Goal: Register for event/course

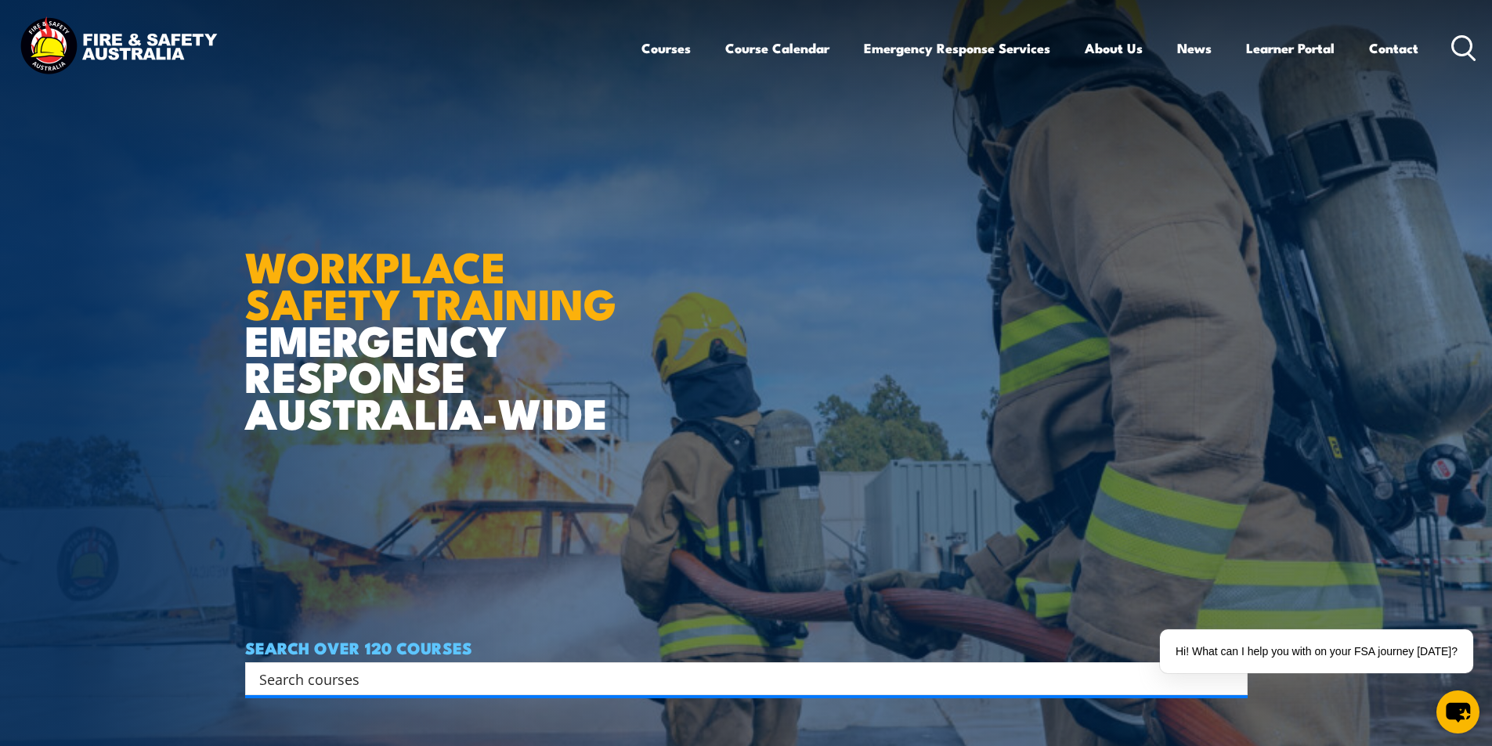
click at [460, 671] on input "Search input" at bounding box center [736, 678] width 954 height 23
paste input "Module 49 Gas Detection Training"
type input "Module 49 Gas Detection"
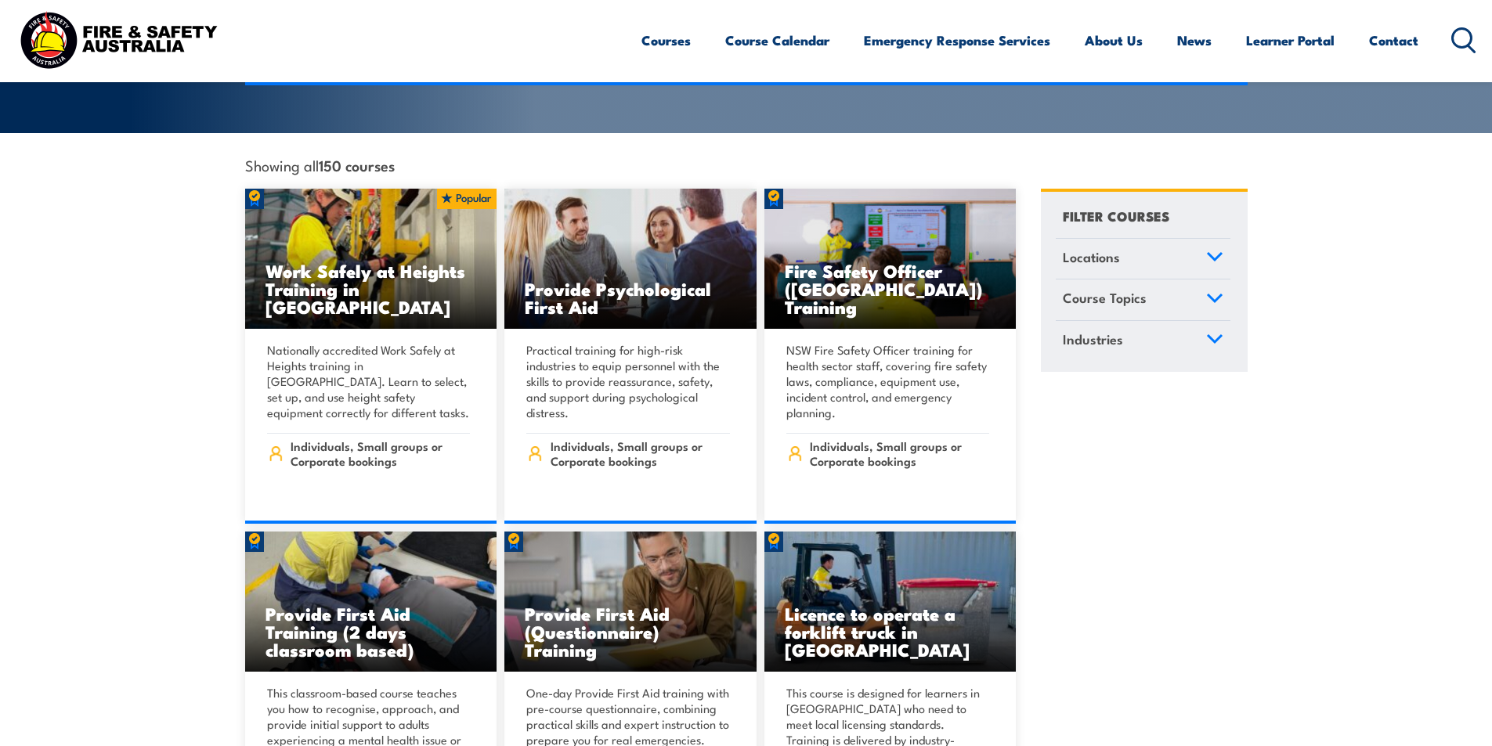
scroll to position [157, 0]
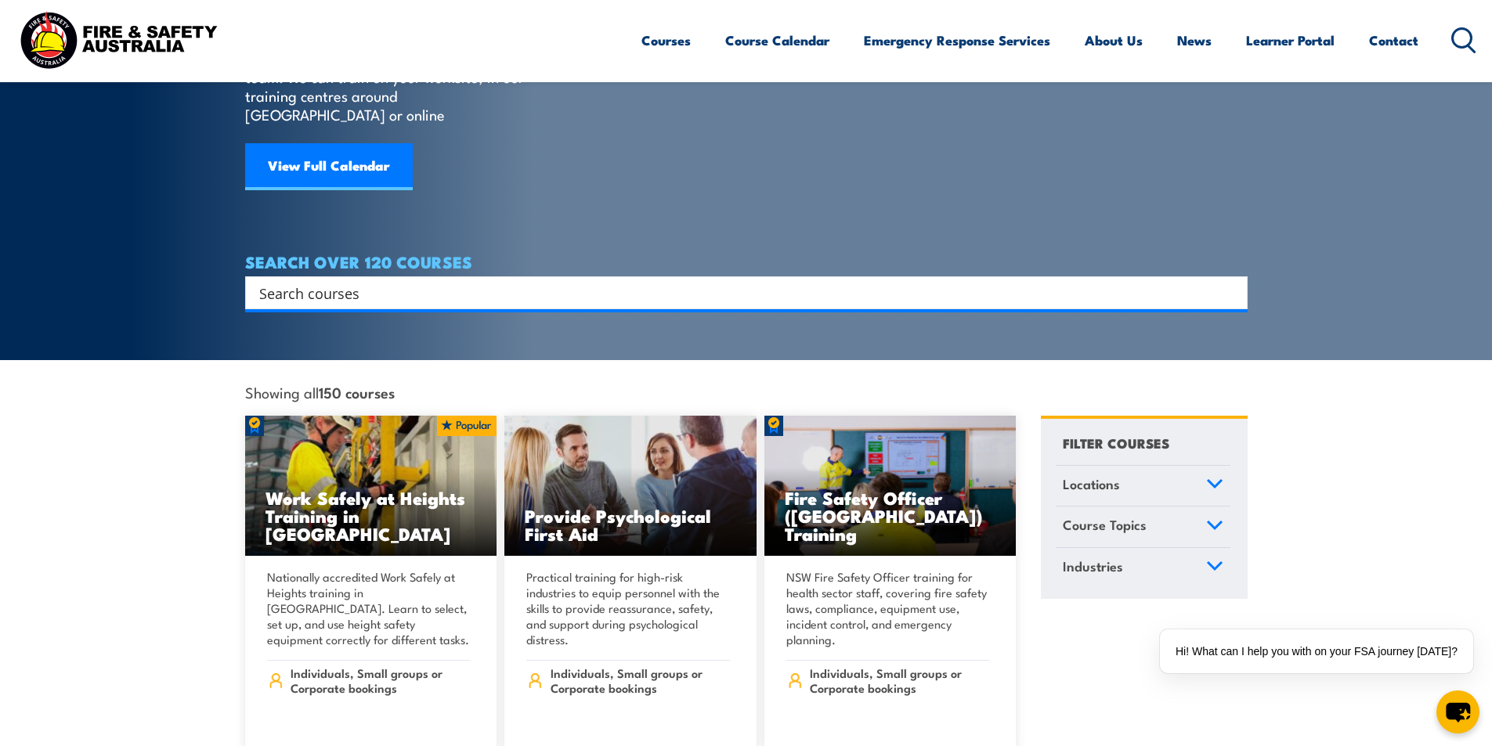
click at [370, 281] on input "Search input" at bounding box center [736, 292] width 954 height 23
click at [383, 281] on input "Search input" at bounding box center [736, 292] width 954 height 23
paste input "Module 49 Gas Detection Training"
type input "Module 49 Gas Detection Training"
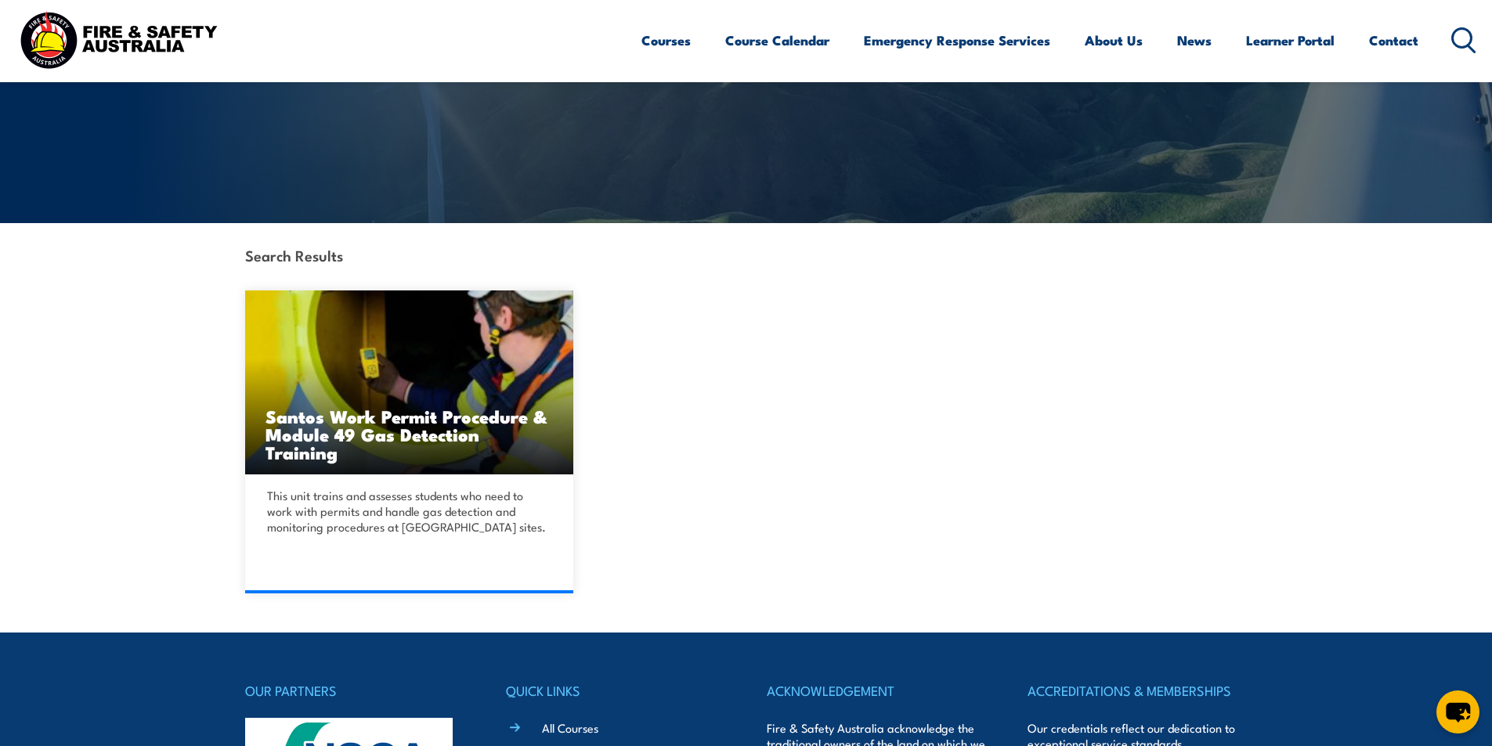
scroll to position [235, 0]
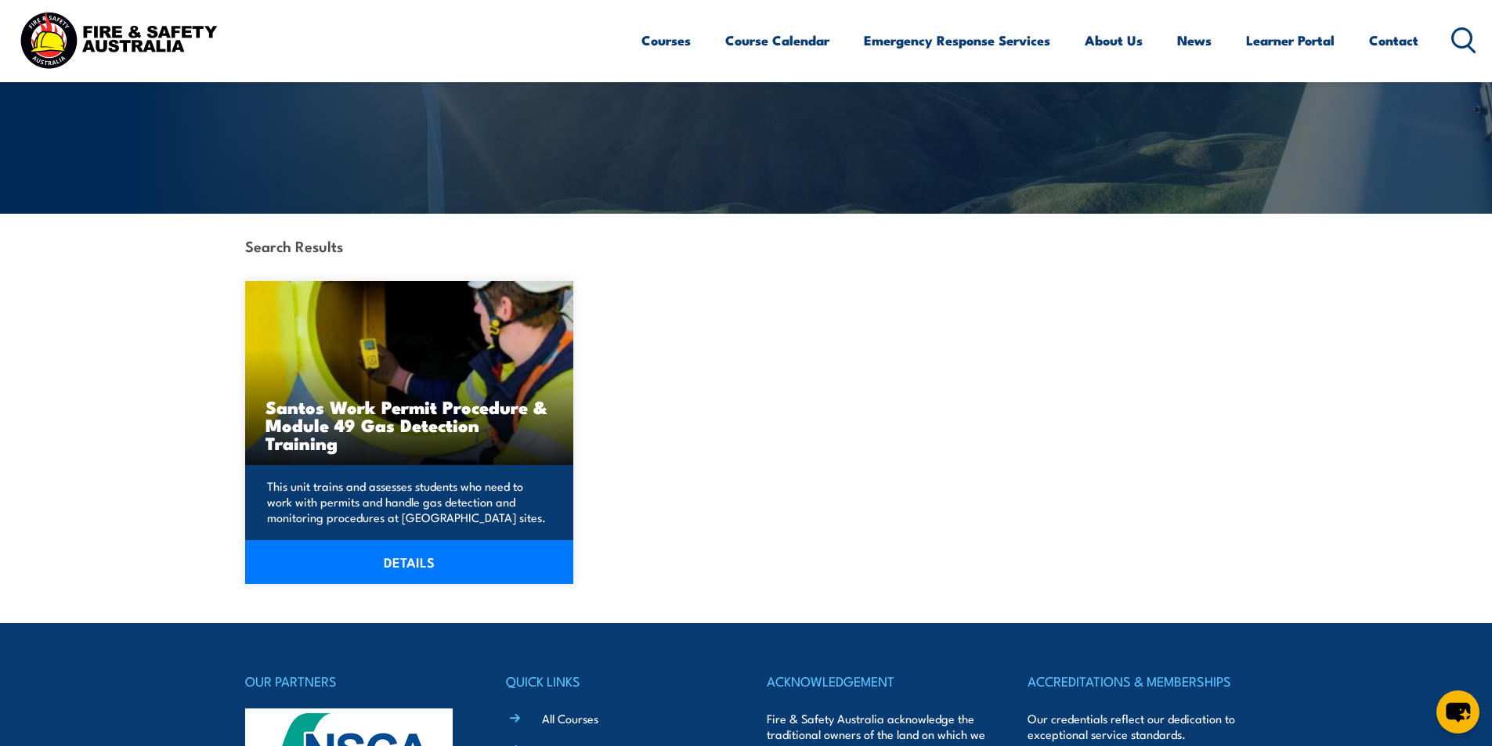
click at [456, 422] on h3 "Santos Work Permit Procedure & Module 49 Gas Detection Training" at bounding box center [410, 425] width 288 height 54
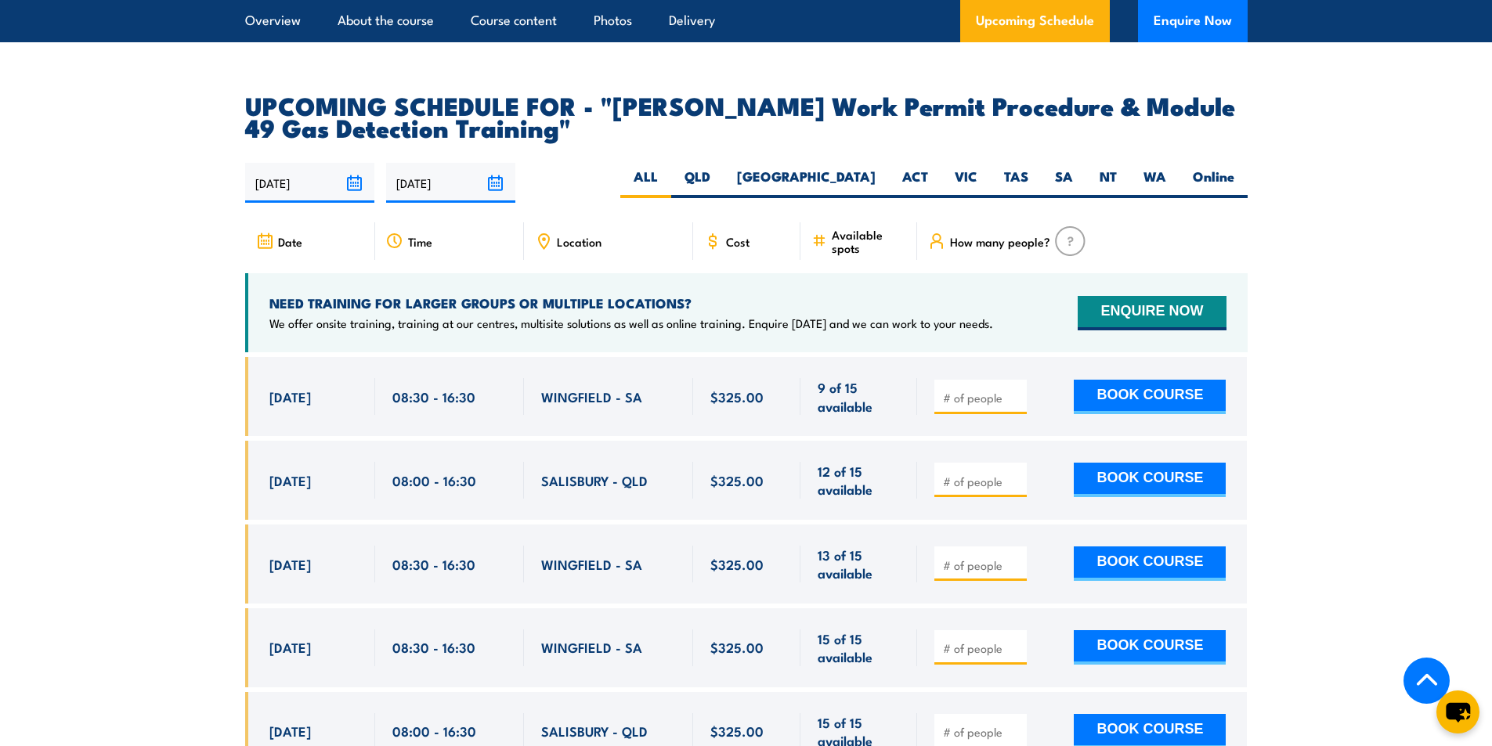
scroll to position [2506, 0]
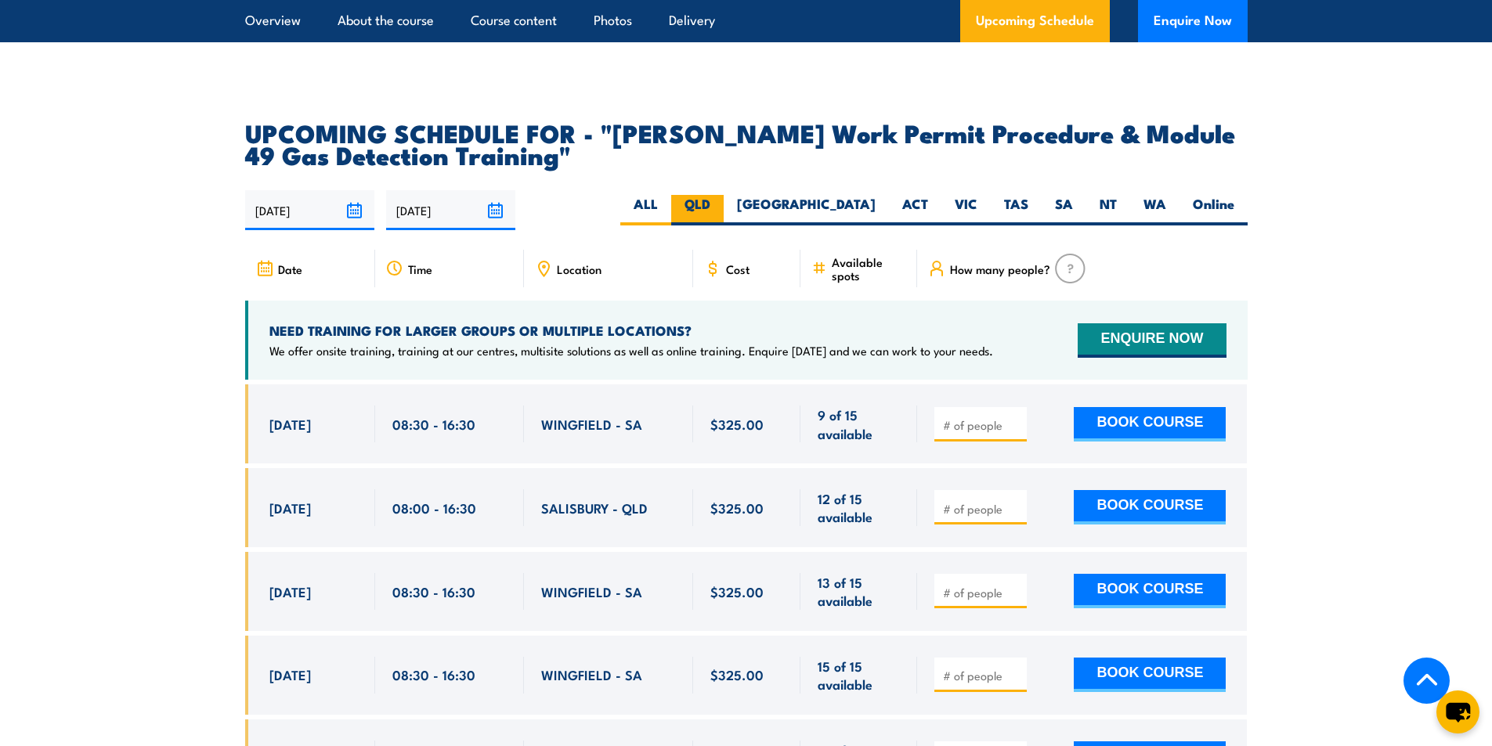
click at [724, 195] on label "QLD" at bounding box center [697, 210] width 52 height 31
click at [721, 195] on input "QLD" at bounding box center [715, 200] width 10 height 10
radio input "true"
click at [671, 195] on label "ALL" at bounding box center [645, 210] width 51 height 31
click at [668, 195] on input "ALL" at bounding box center [663, 200] width 10 height 10
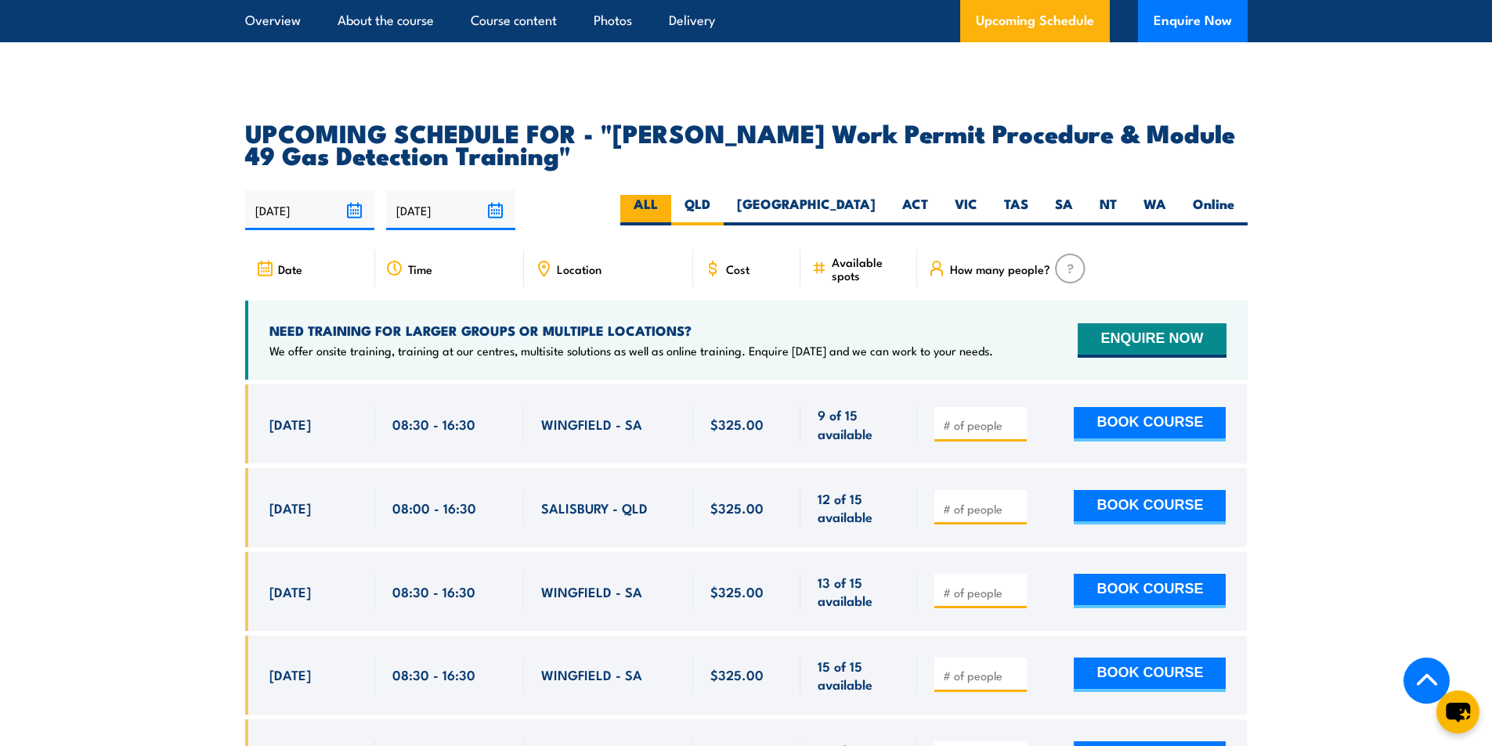
radio input "true"
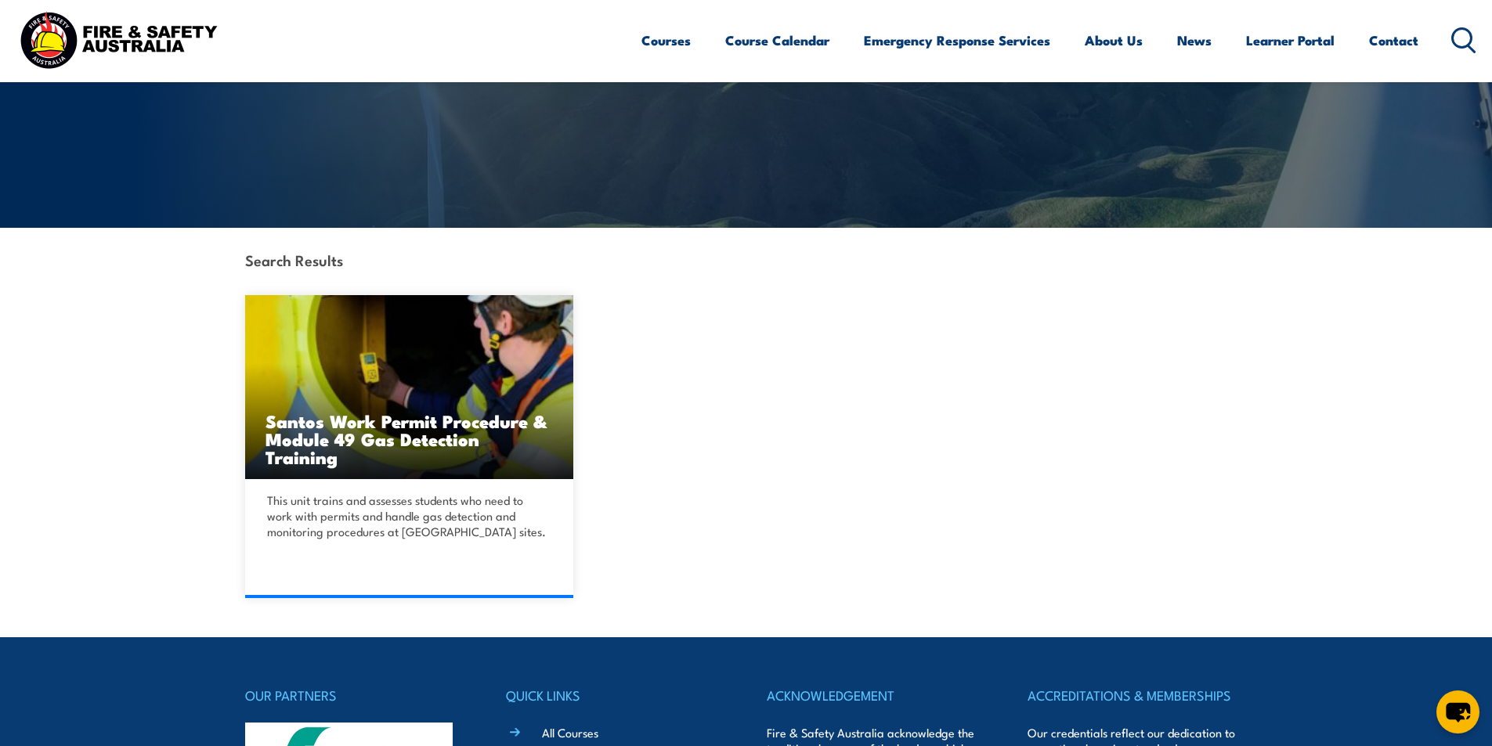
scroll to position [392, 0]
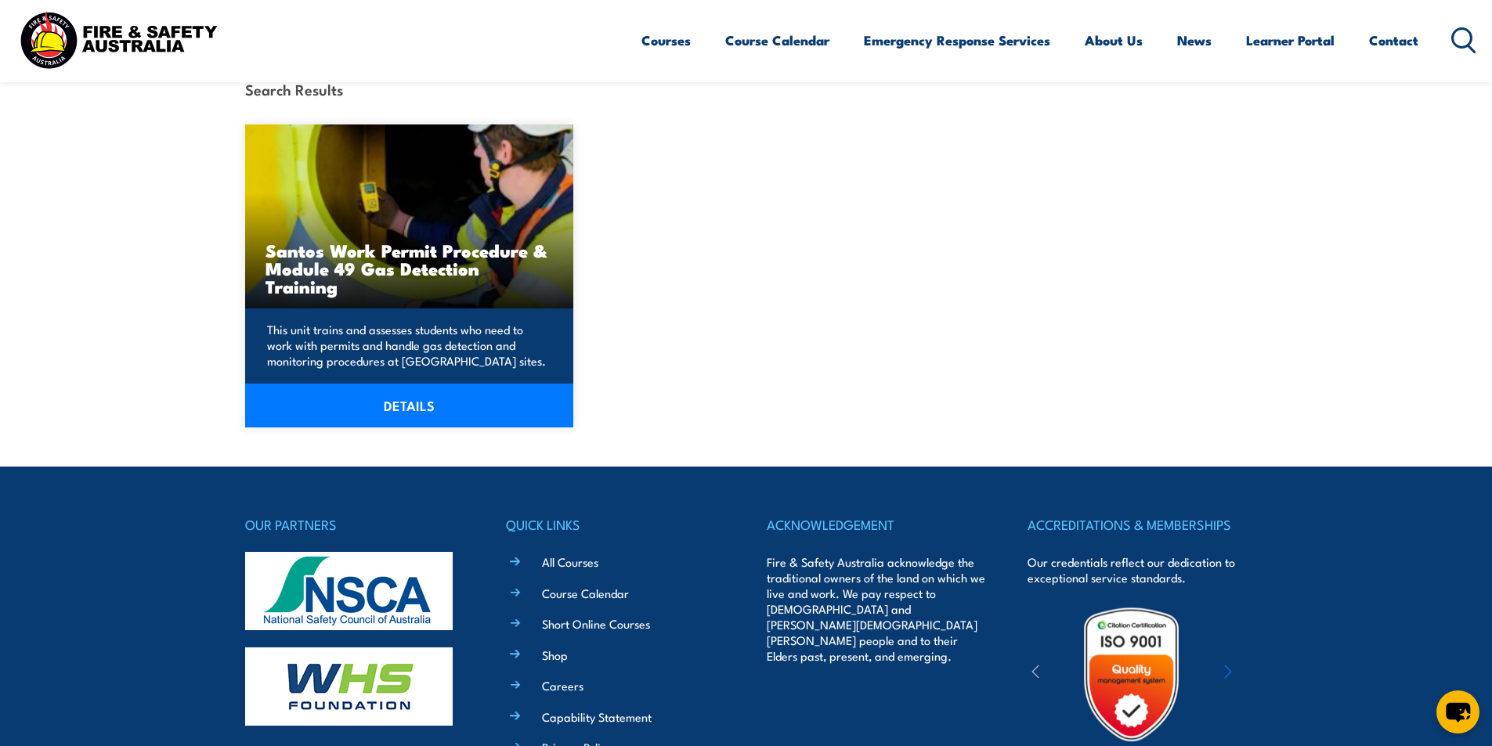
click at [403, 266] on h3 "Santos Work Permit Procedure & Module 49 Gas Detection Training" at bounding box center [410, 268] width 288 height 54
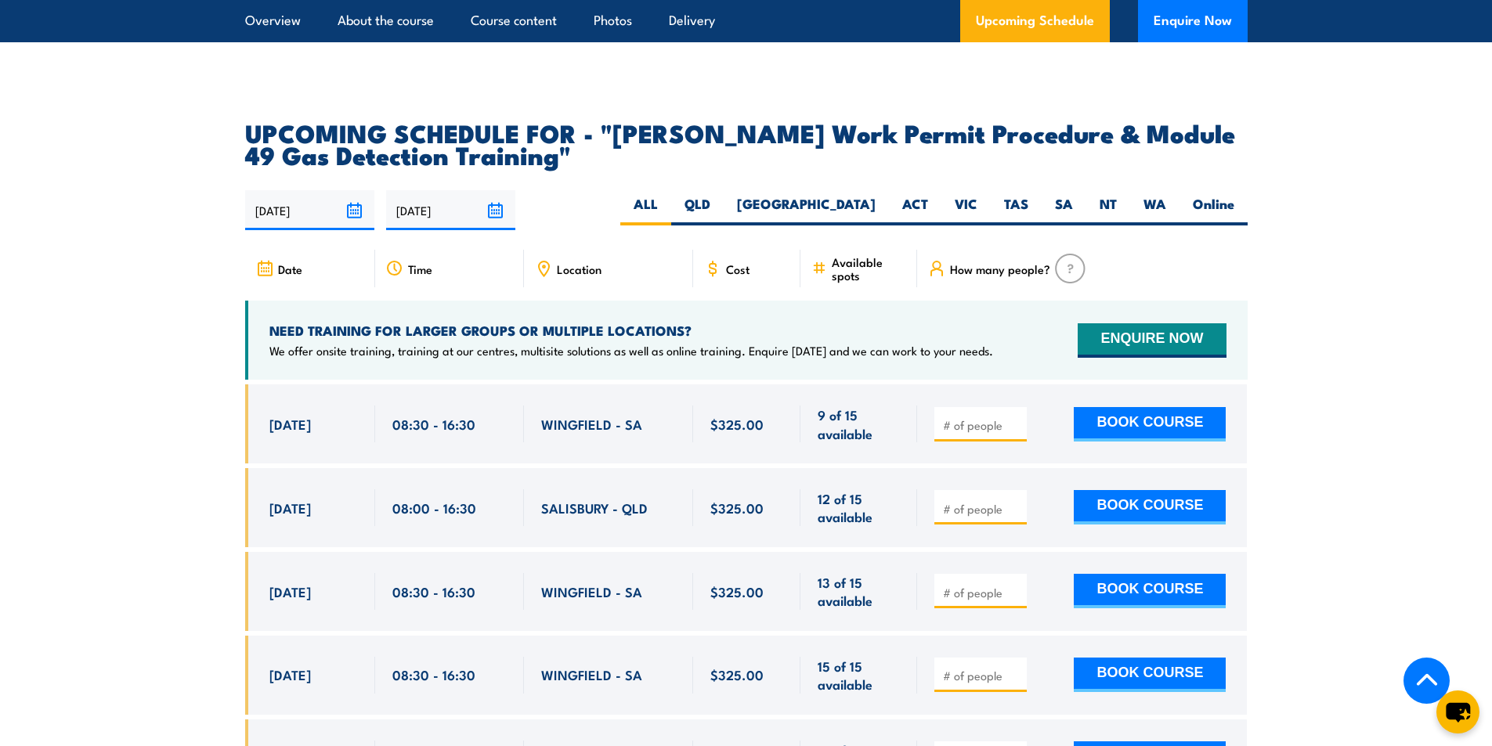
scroll to position [2585, 0]
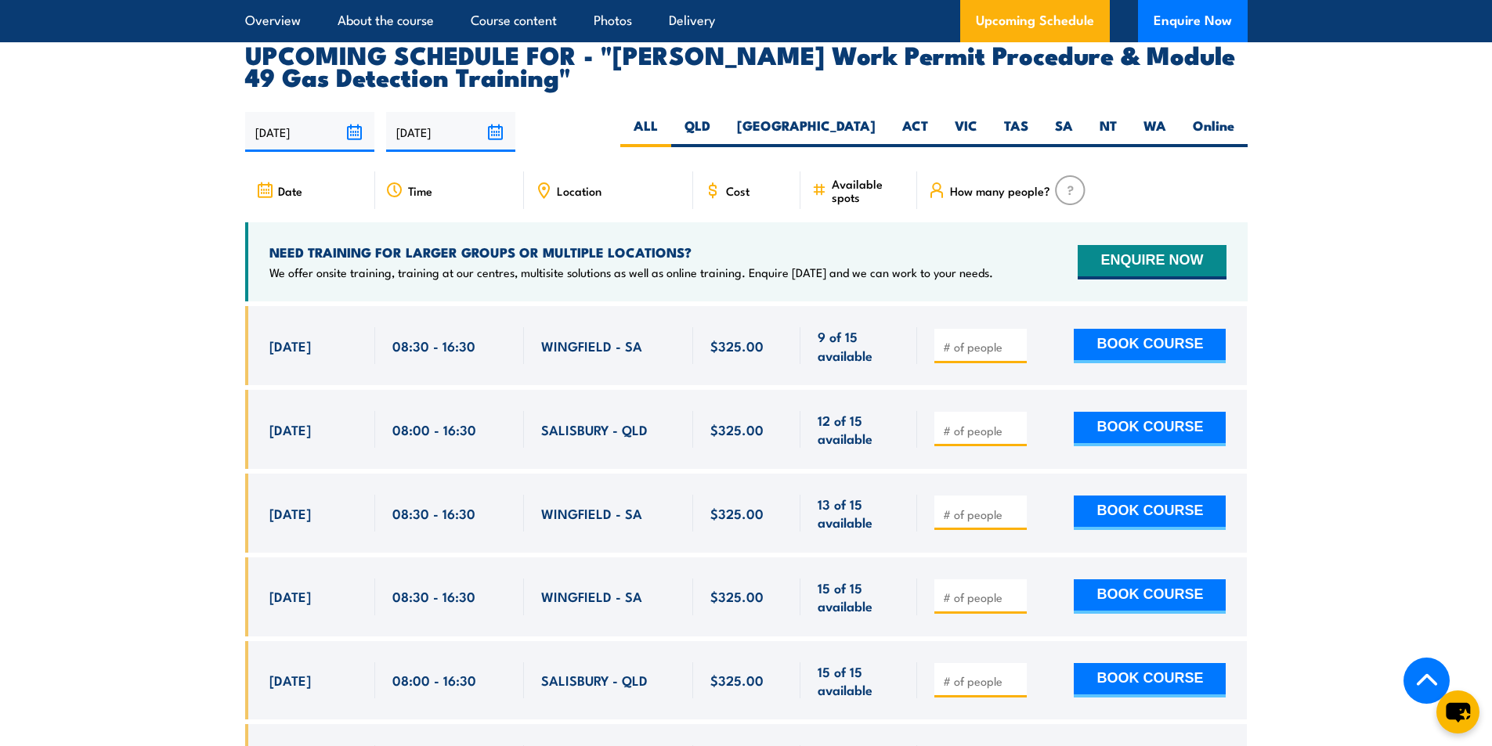
click at [135, 279] on section "UPCOMING SCHEDULE FOR - "Santos Work Permit Procedure & Module 49 Gas Detection…" at bounding box center [746, 477] width 1492 height 868
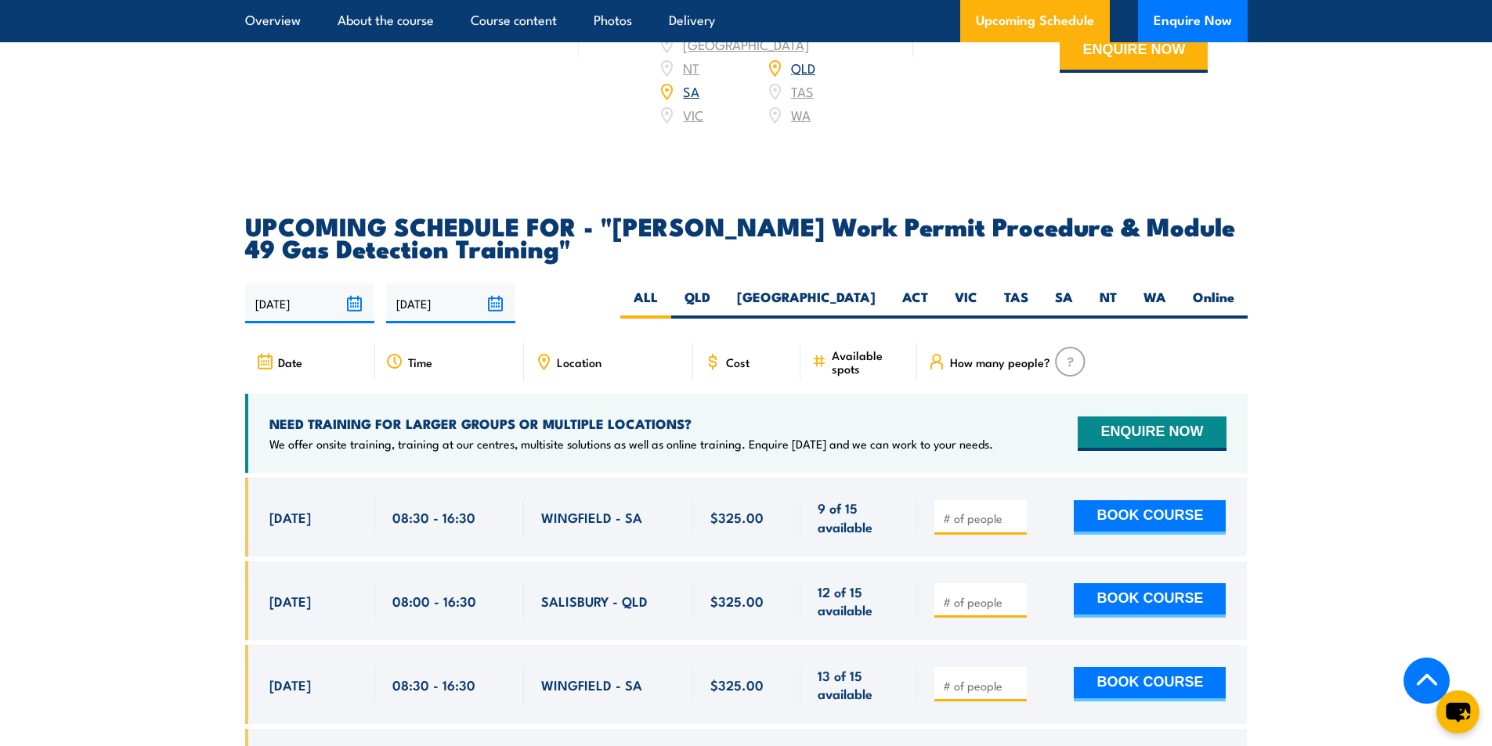
scroll to position [2419, 0]
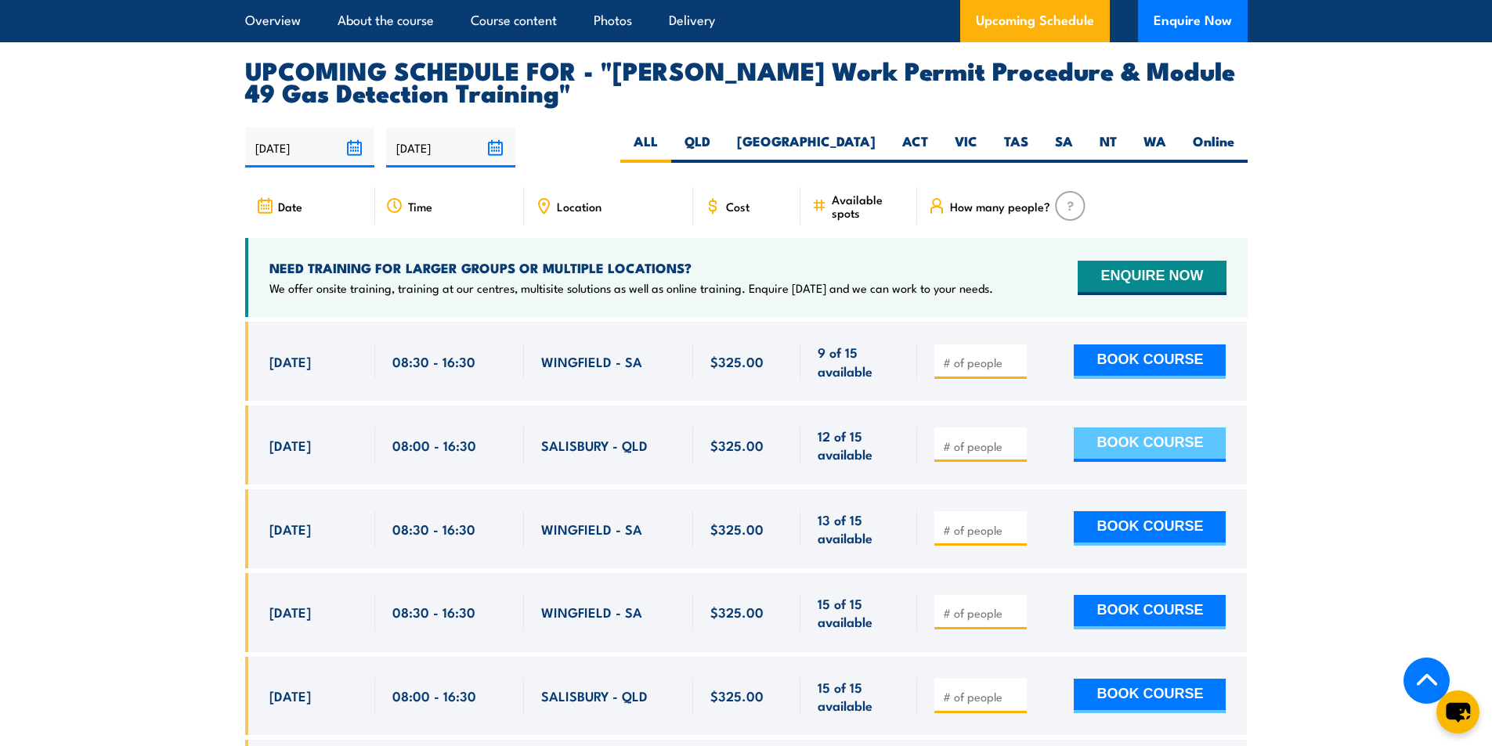
scroll to position [2575, 0]
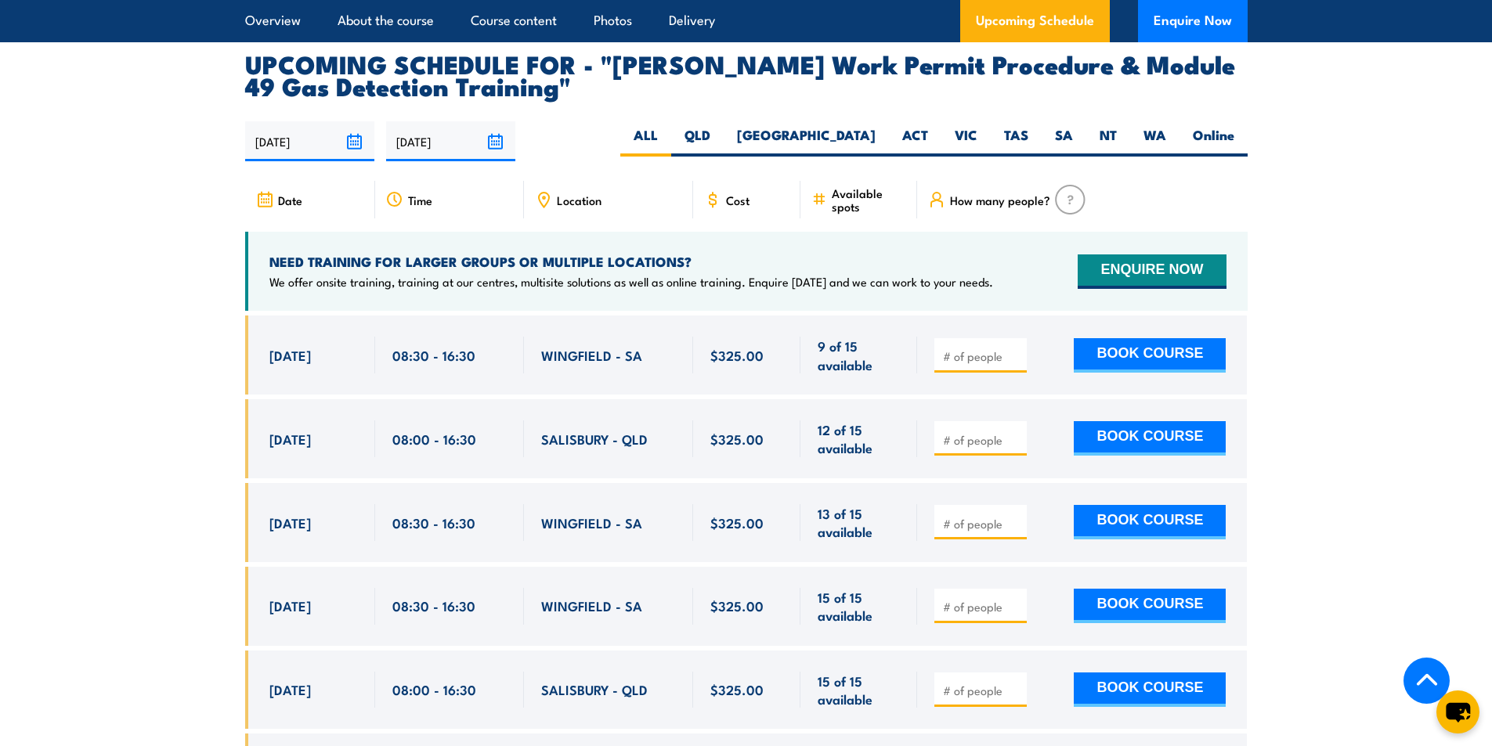
click at [1320, 200] on section "UPCOMING SCHEDULE FOR - "Santos Work Permit Procedure & Module 49 Gas Detection…" at bounding box center [746, 486] width 1492 height 868
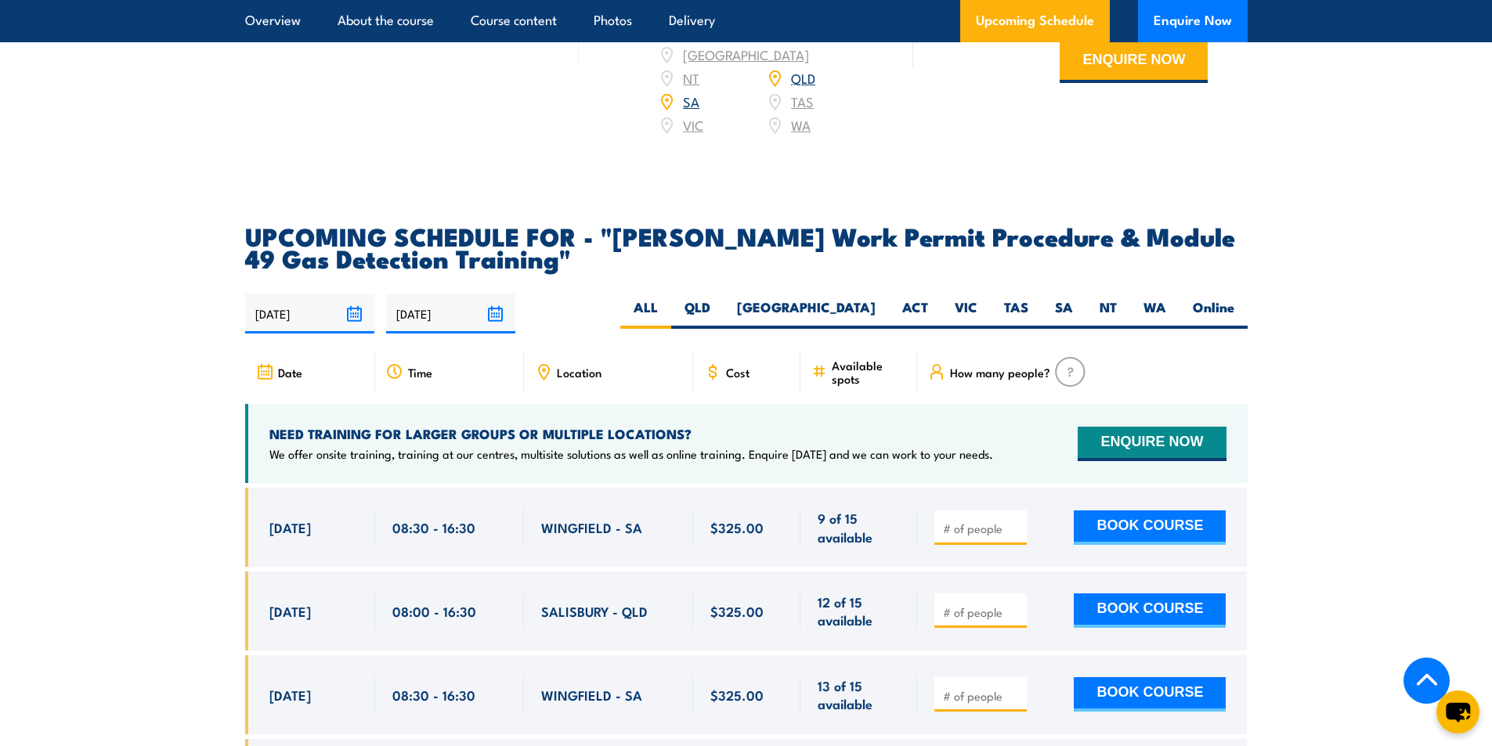
scroll to position [2340, 0]
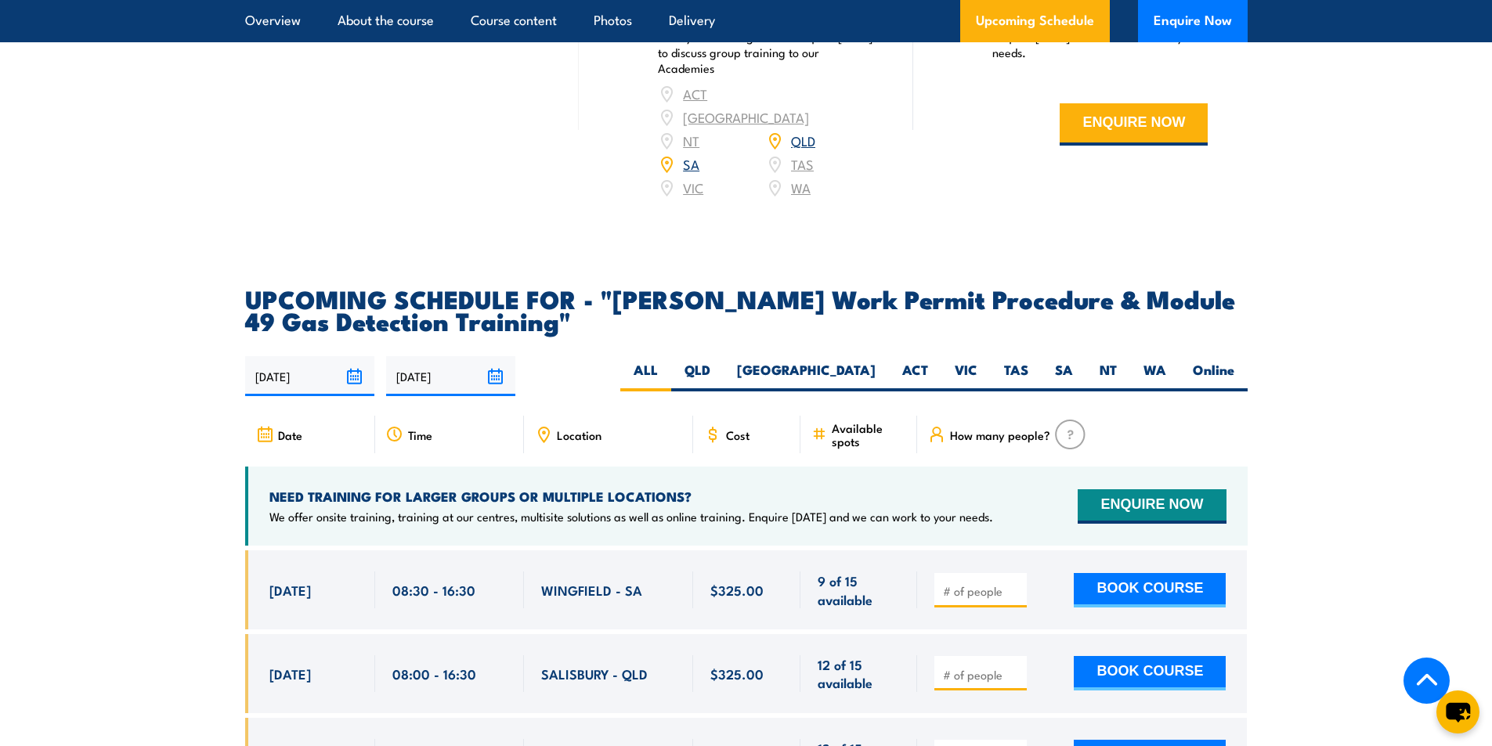
click at [1345, 325] on section "UPCOMING SCHEDULE FOR - "Santos Work Permit Procedure & Module 49 Gas Detection…" at bounding box center [746, 721] width 1492 height 868
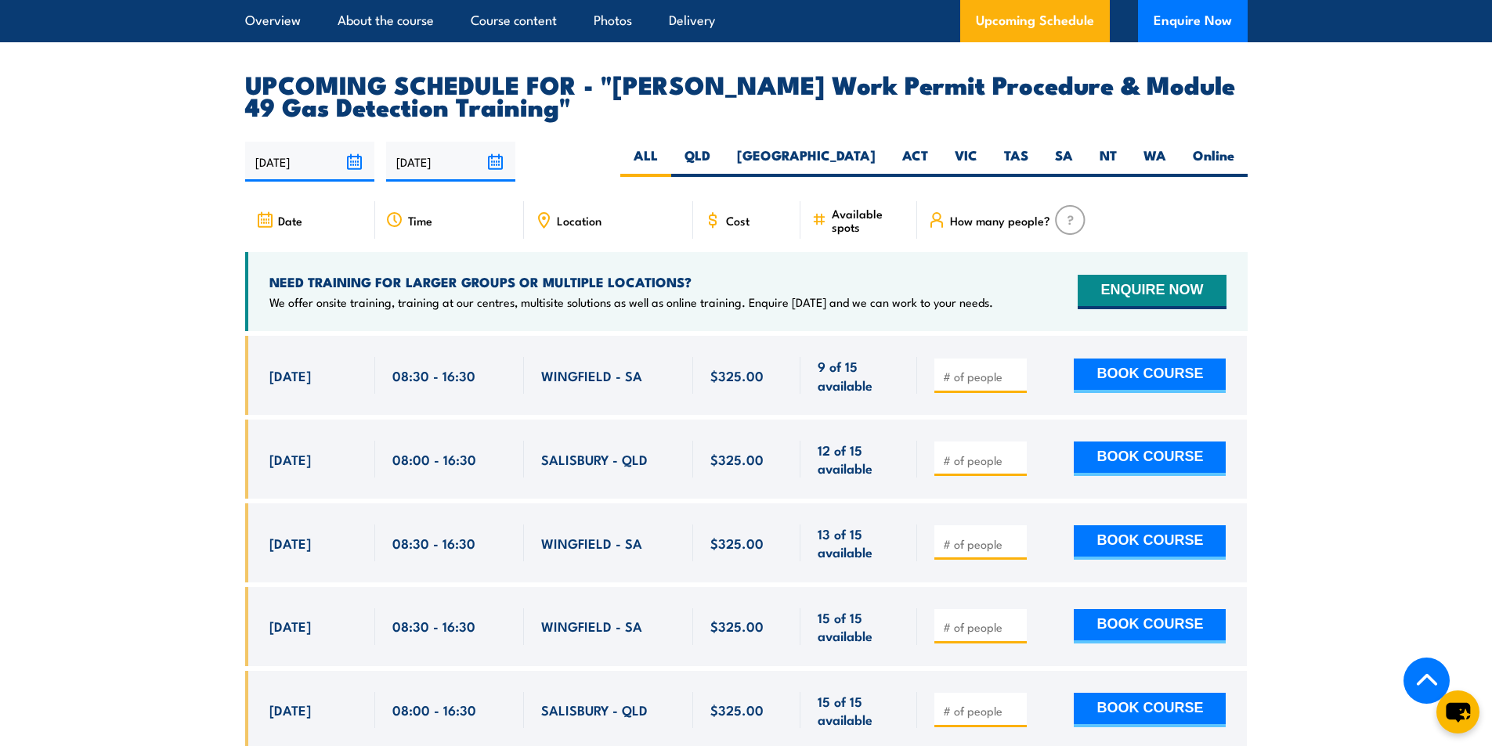
scroll to position [2487, 0]
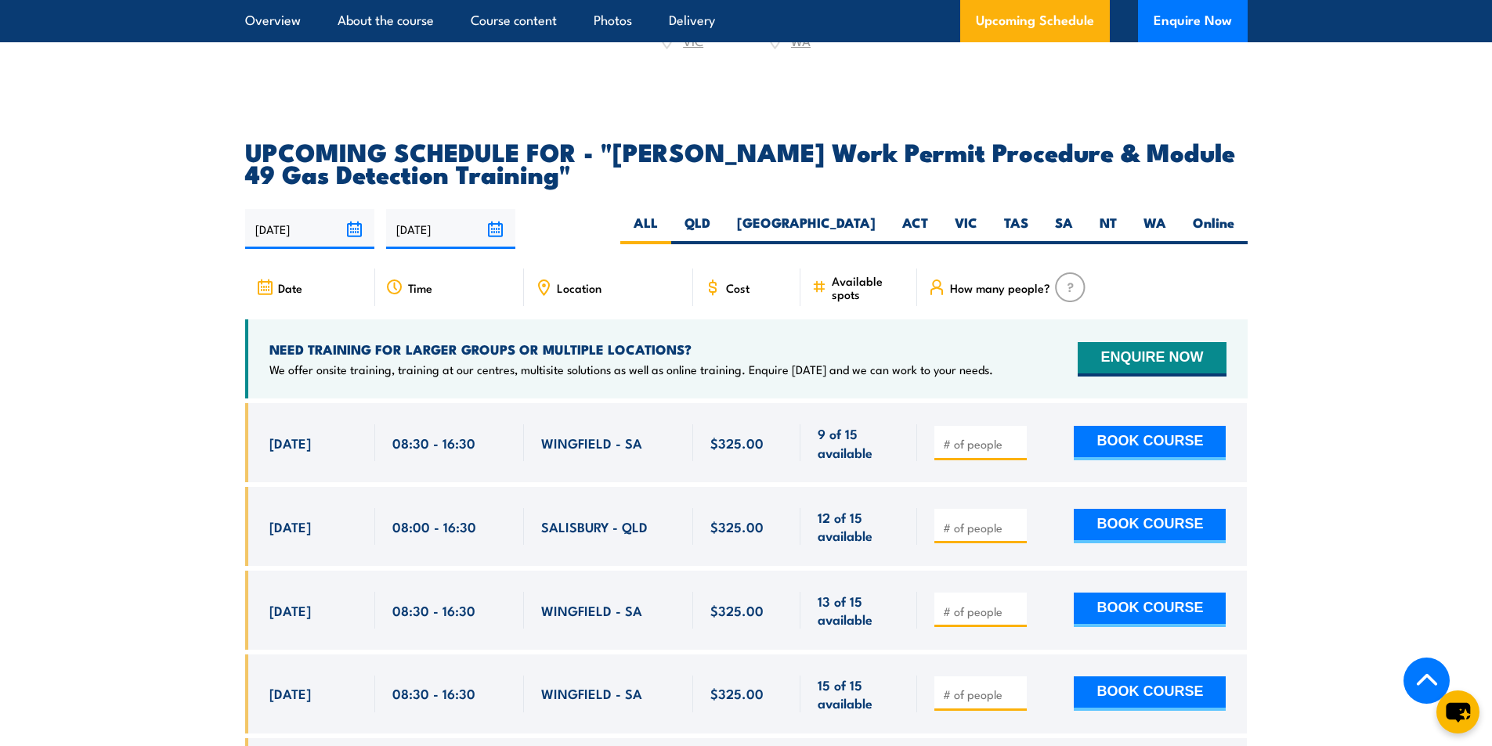
click at [1306, 373] on section "UPCOMING SCHEDULE FOR - "Santos Work Permit Procedure & Module 49 Gas Detection…" at bounding box center [746, 574] width 1492 height 868
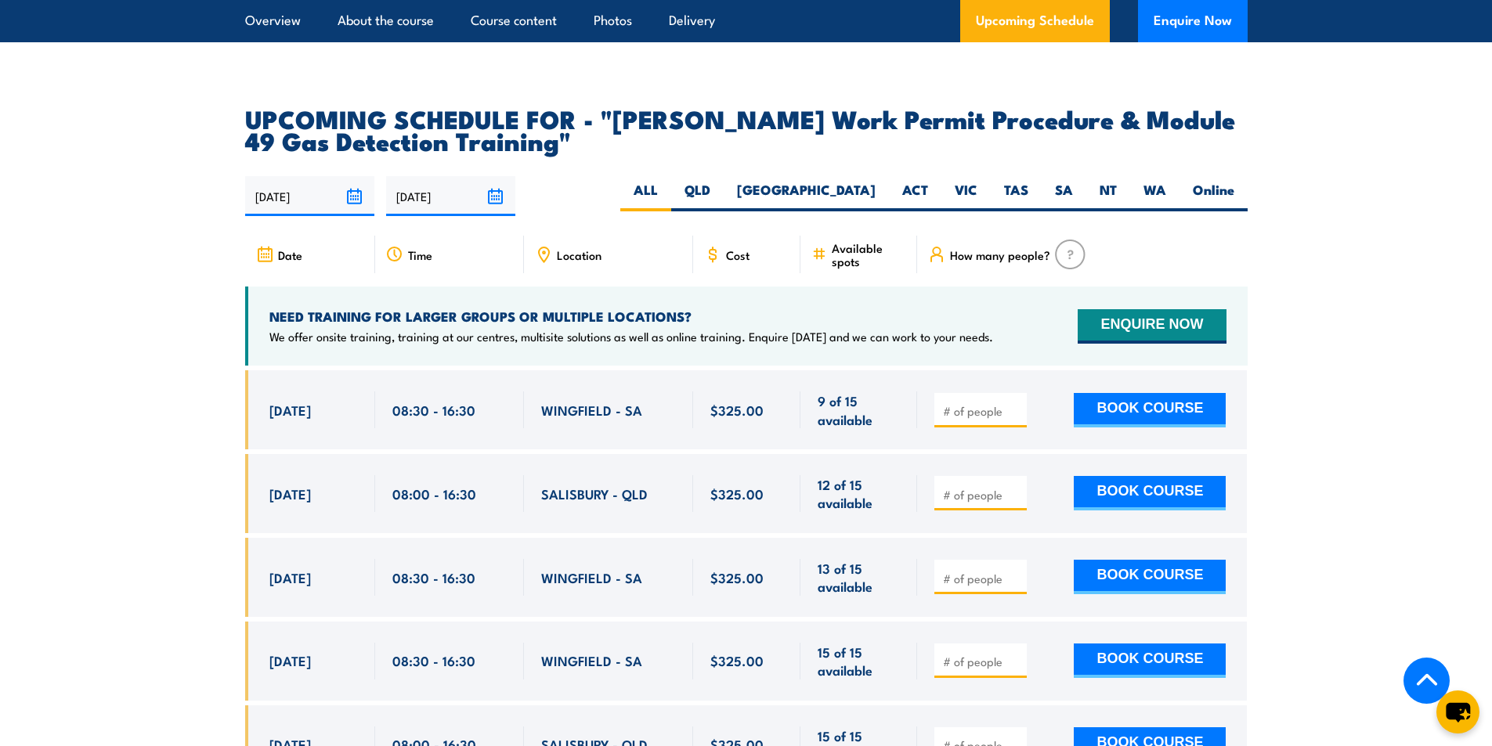
scroll to position [2480, 0]
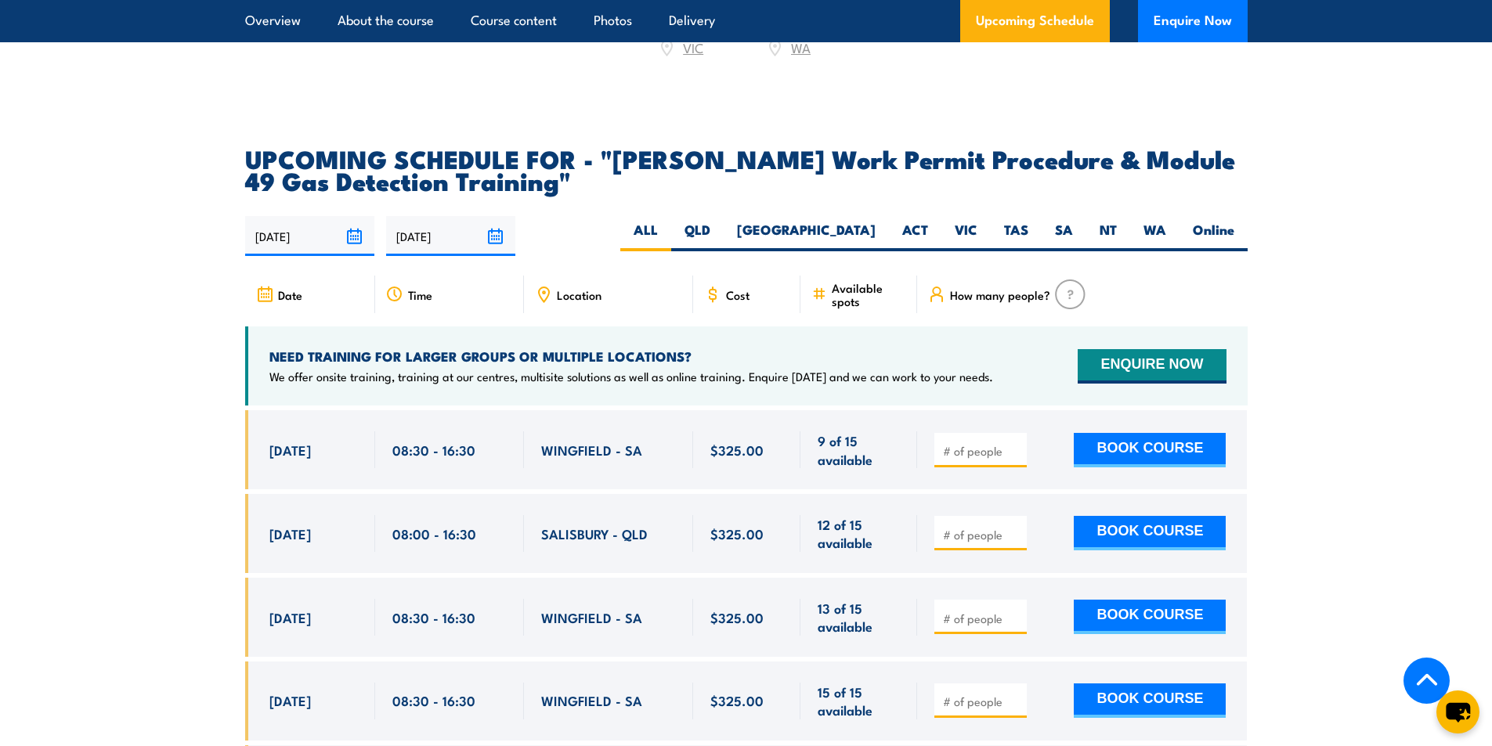
drag, startPoint x: 1390, startPoint y: 201, endPoint x: 1393, endPoint y: 233, distance: 31.5
click at [1393, 201] on section "UPCOMING SCHEDULE FOR - "Santos Work Permit Procedure & Module 49 Gas Detection…" at bounding box center [746, 581] width 1492 height 868
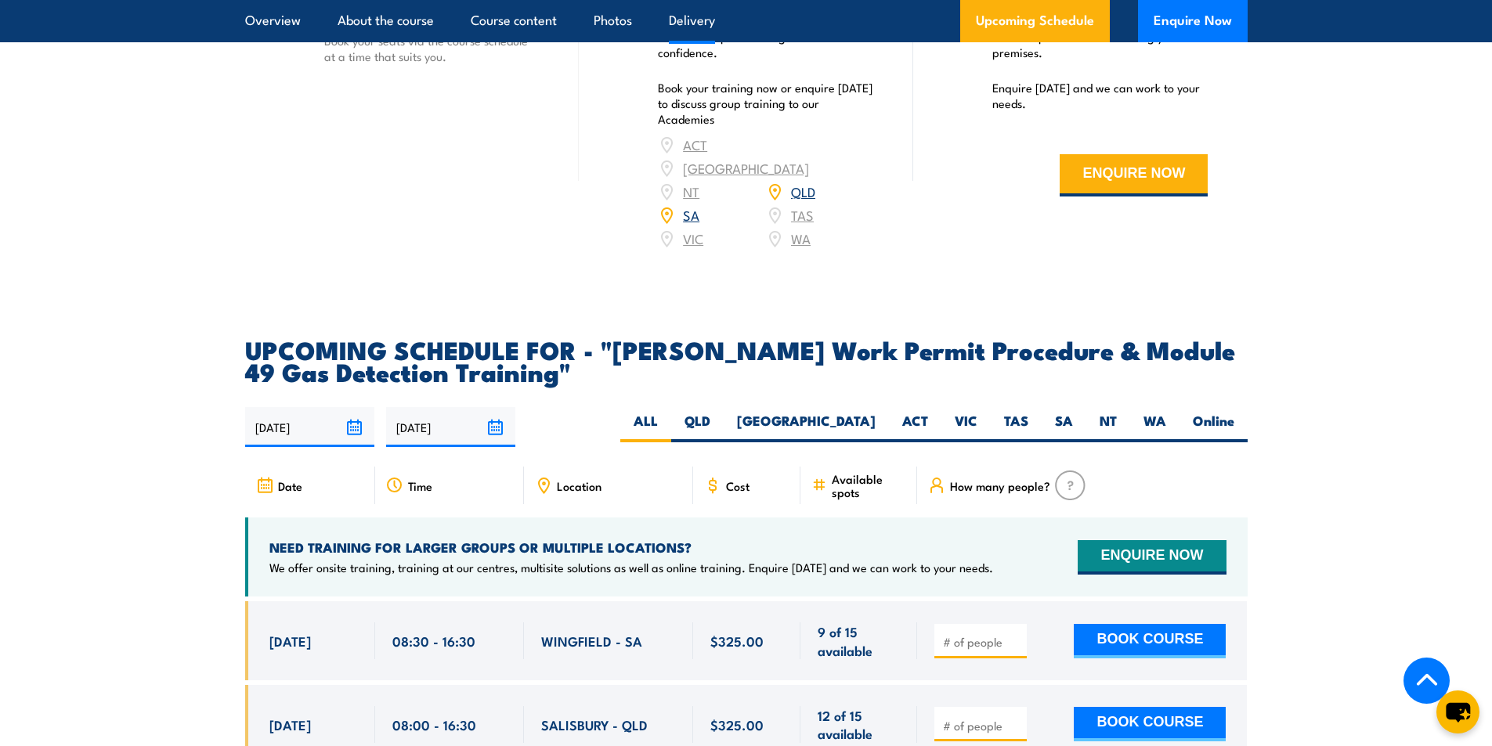
scroll to position [2284, 0]
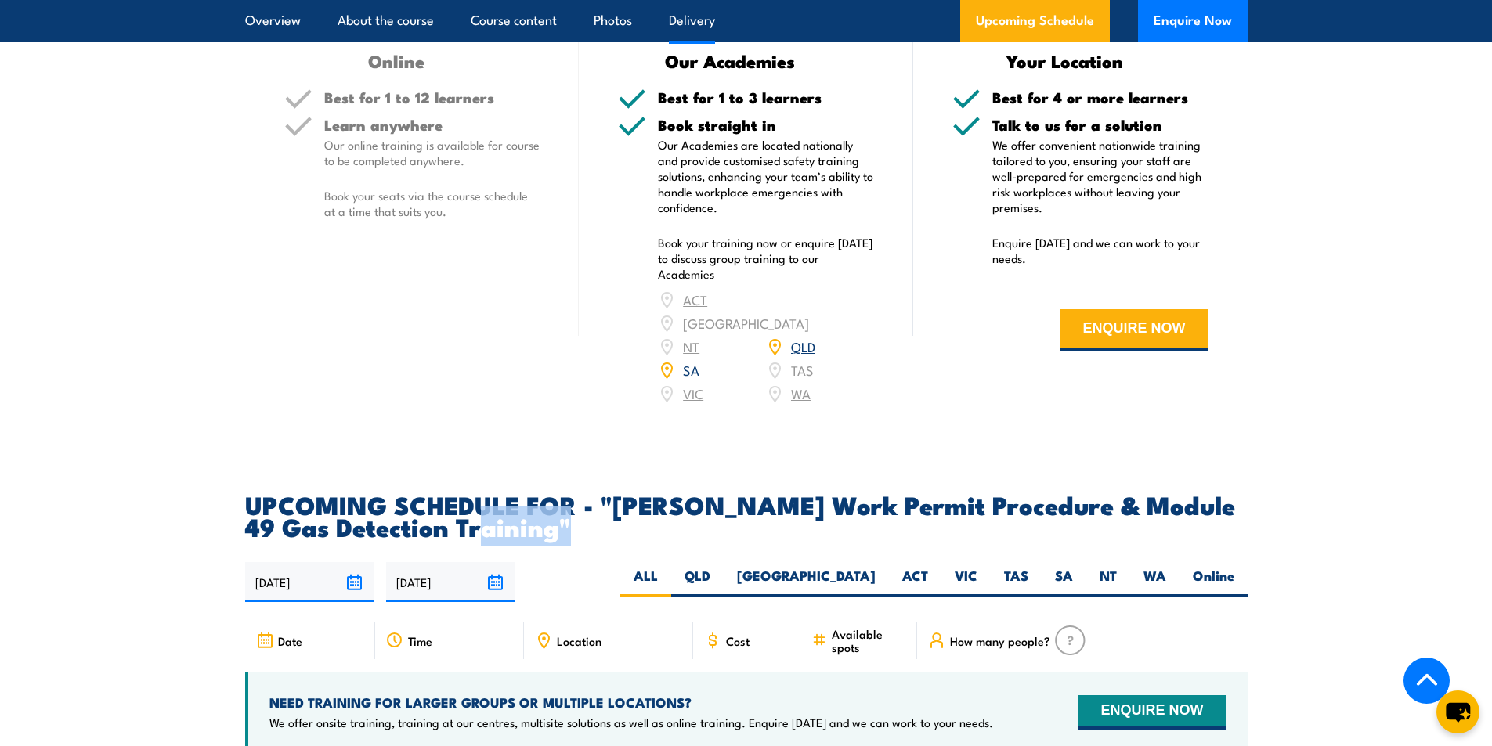
scroll to position [2127, 0]
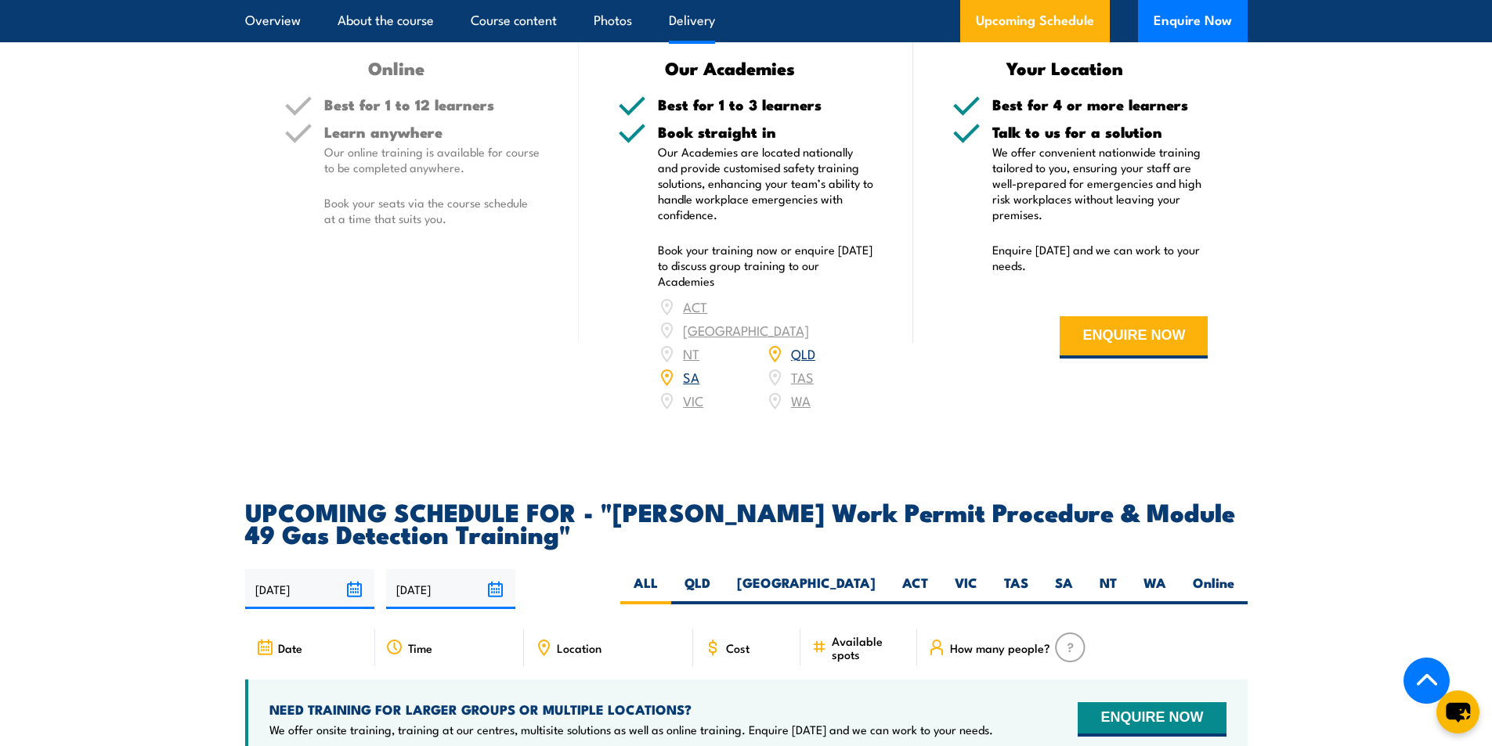
click at [1423, 272] on section "DELIVERY OPTIONS Delivery options to suit businesses of all sizes. Online Best …" at bounding box center [746, 153] width 1492 height 558
click at [1397, 291] on section "DELIVERY OPTIONS Delivery options to suit businesses of all sizes. Online Best …" at bounding box center [746, 153] width 1492 height 558
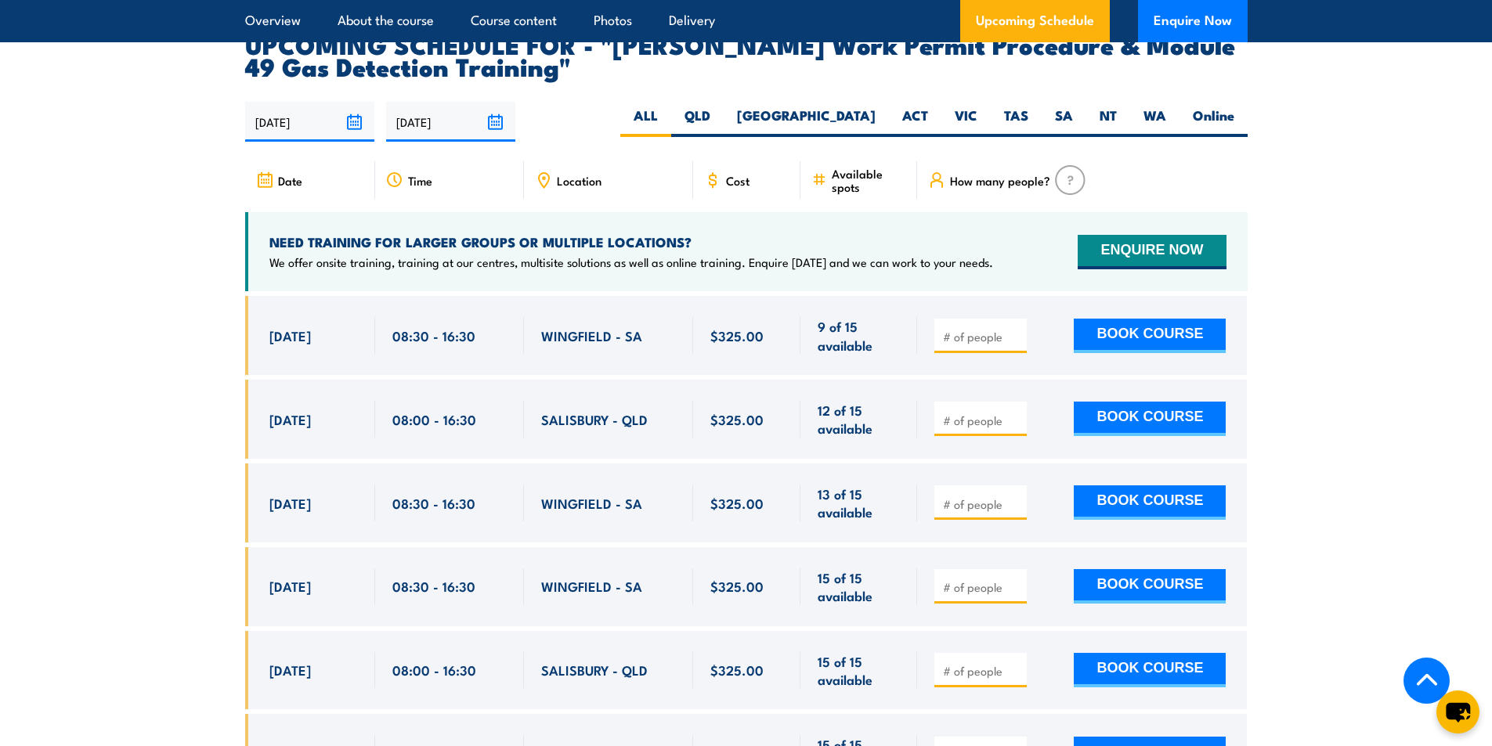
scroll to position [2585, 0]
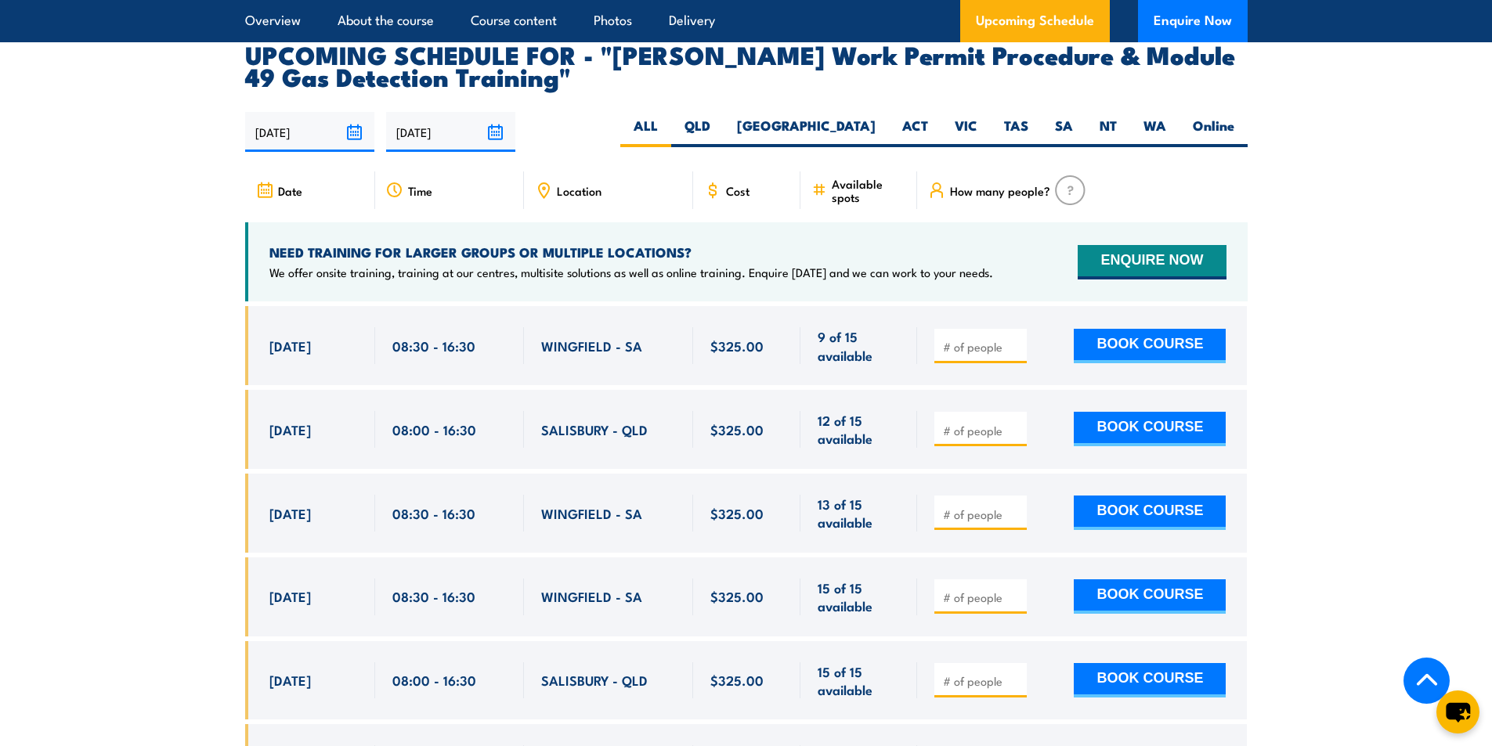
click at [186, 258] on section "UPCOMING SCHEDULE FOR - "Santos Work Permit Procedure & Module 49 Gas Detection…" at bounding box center [746, 477] width 1492 height 868
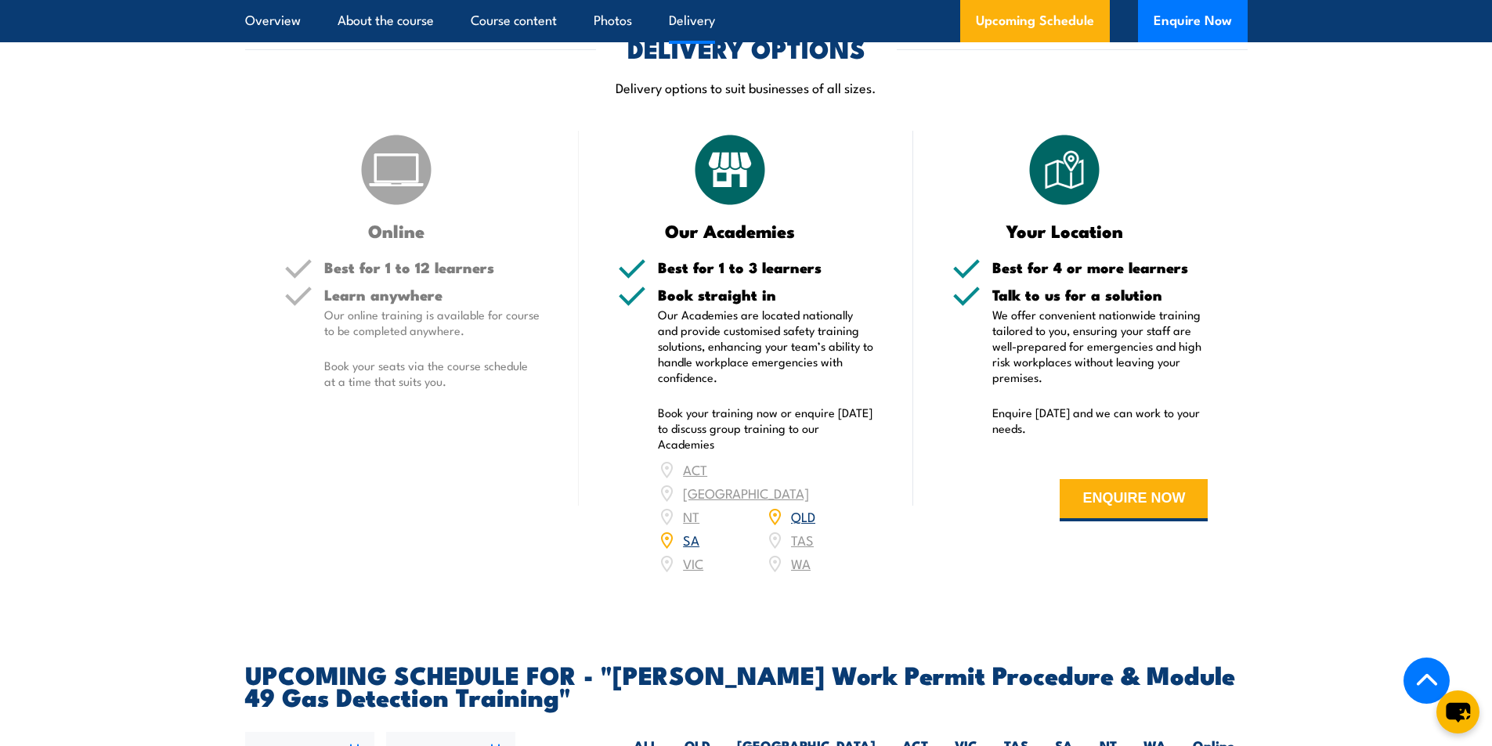
scroll to position [2193, 0]
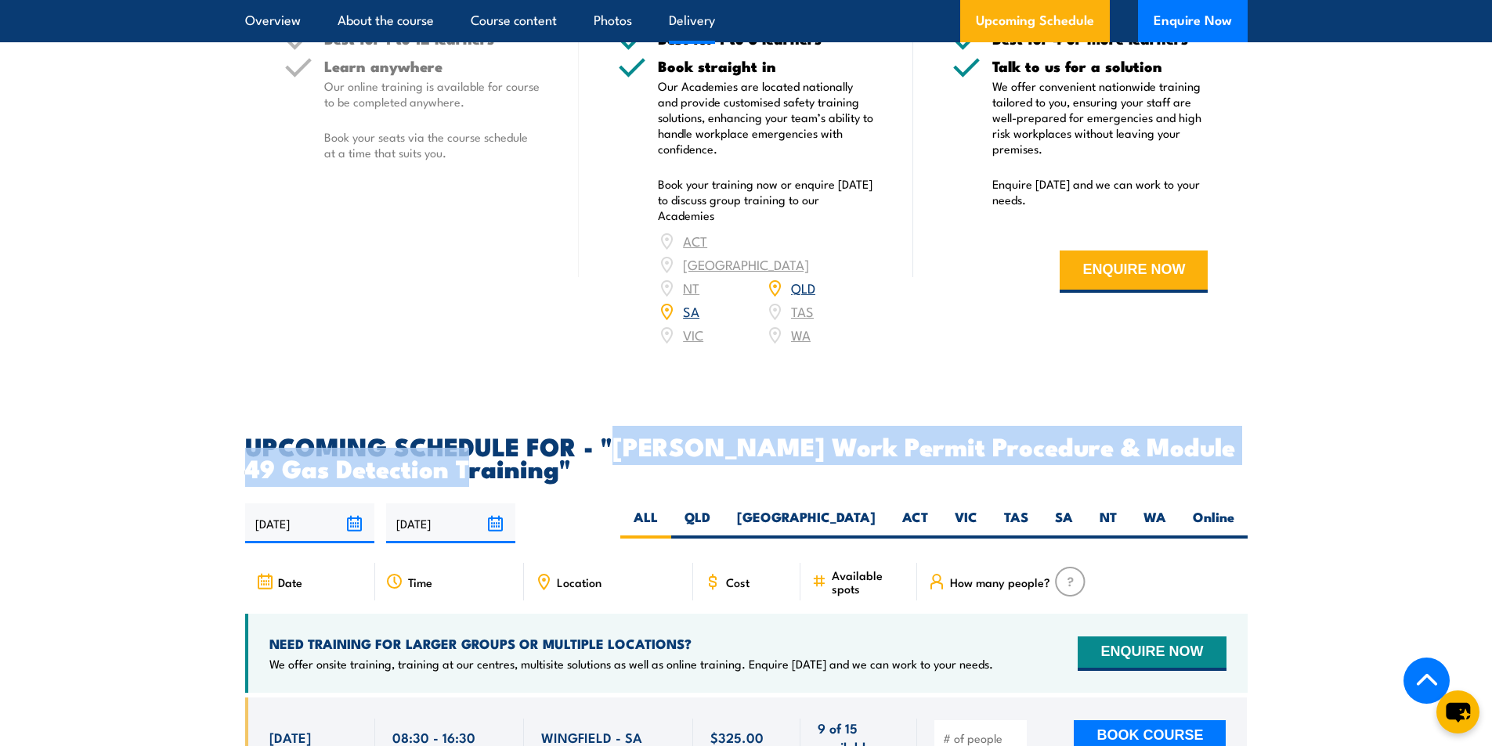
drag, startPoint x: 614, startPoint y: 403, endPoint x: 465, endPoint y: 434, distance: 152.1
click at [465, 435] on h2 "UPCOMING SCHEDULE FOR - "Santos Work Permit Procedure & Module 49 Gas Detection…" at bounding box center [746, 457] width 1002 height 44
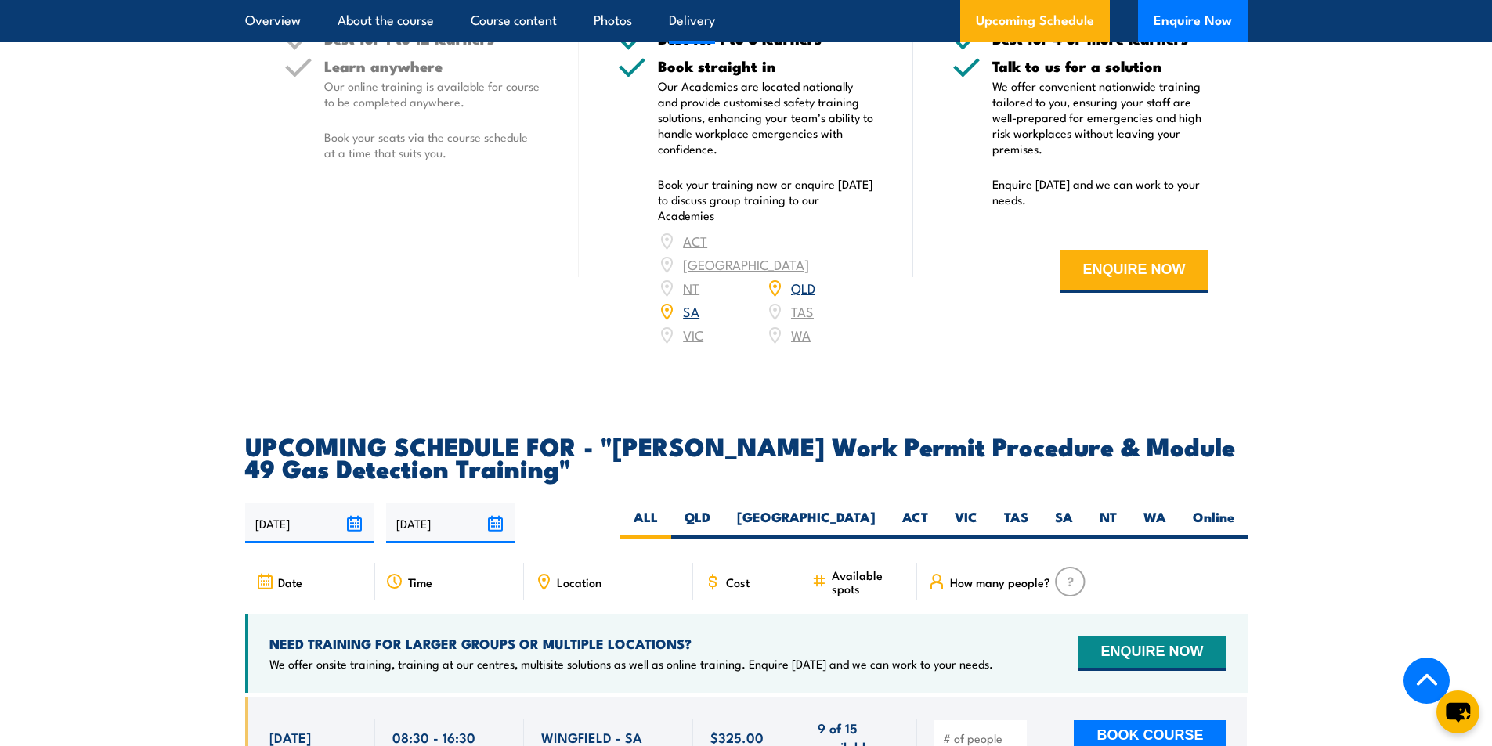
click at [469, 341] on div "COURSES > Santos Training Santos Work Permit Procedure & Module 49 Gas Detectio…" at bounding box center [746, 116] width 1492 height 4618
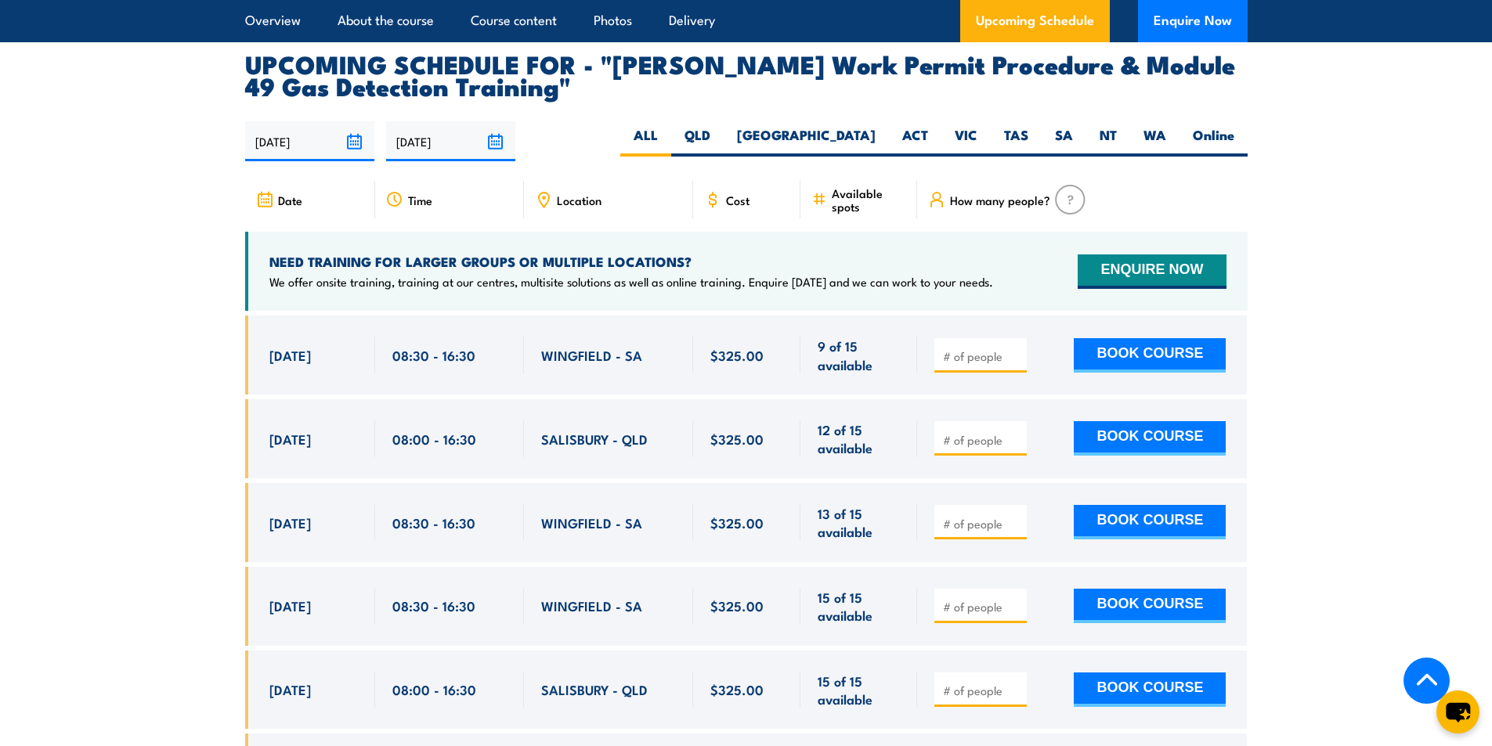
scroll to position [2585, 0]
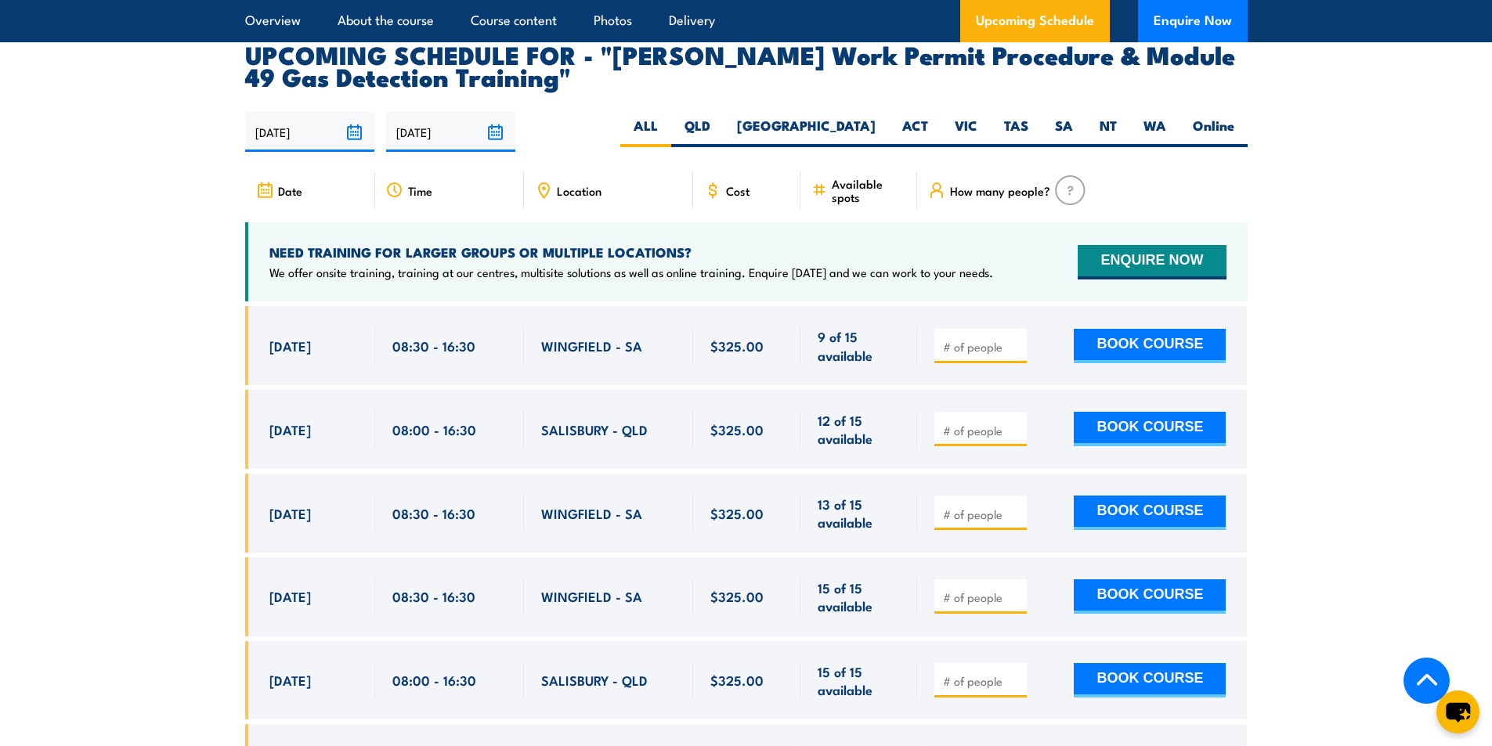
click at [1301, 244] on section "UPCOMING SCHEDULE FOR - "Santos Work Permit Procedure & Module 49 Gas Detection…" at bounding box center [746, 477] width 1492 height 868
click at [1336, 359] on section "UPCOMING SCHEDULE FOR - "Santos Work Permit Procedure & Module 49 Gas Detection…" at bounding box center [746, 477] width 1492 height 868
drag, startPoint x: 352, startPoint y: 387, endPoint x: 262, endPoint y: 392, distance: 90.2
click at [262, 392] on div "30 Oct, 2025, 08:00 - 08:00" at bounding box center [310, 429] width 130 height 79
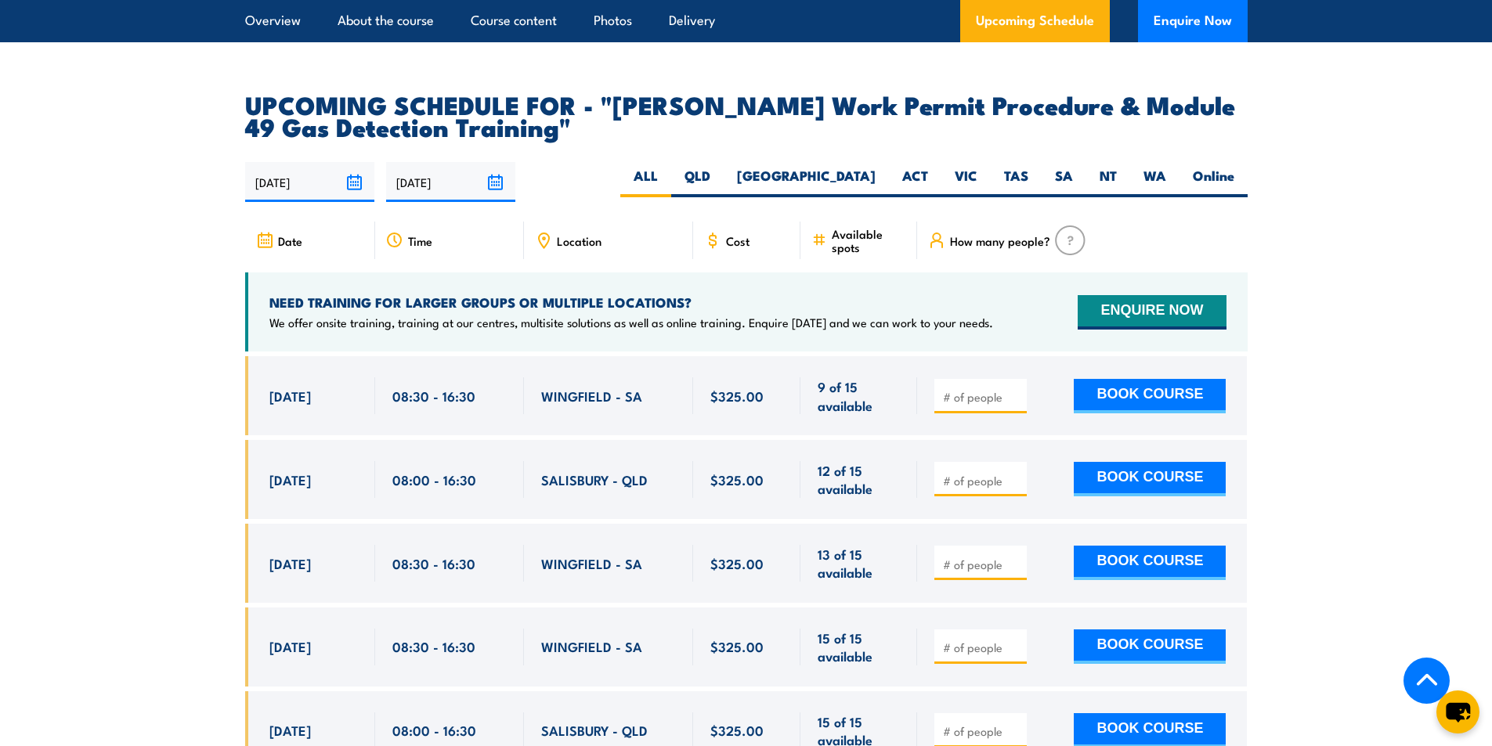
scroll to position [2506, 0]
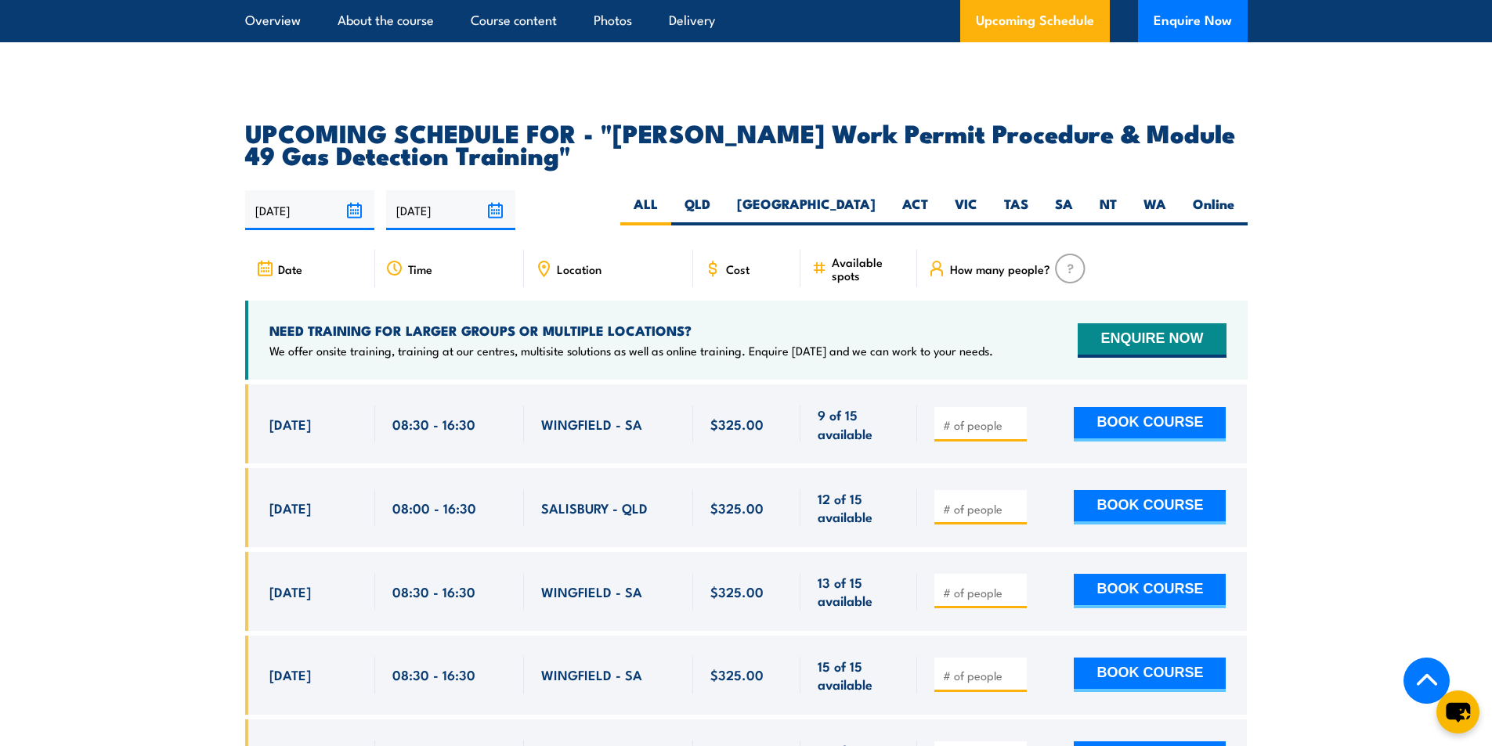
click at [132, 398] on section "UPCOMING SCHEDULE FOR - "Santos Work Permit Procedure & Module 49 Gas Detection…" at bounding box center [746, 555] width 1492 height 868
click at [153, 430] on section "UPCOMING SCHEDULE FOR - "Santos Work Permit Procedure & Module 49 Gas Detection…" at bounding box center [746, 555] width 1492 height 868
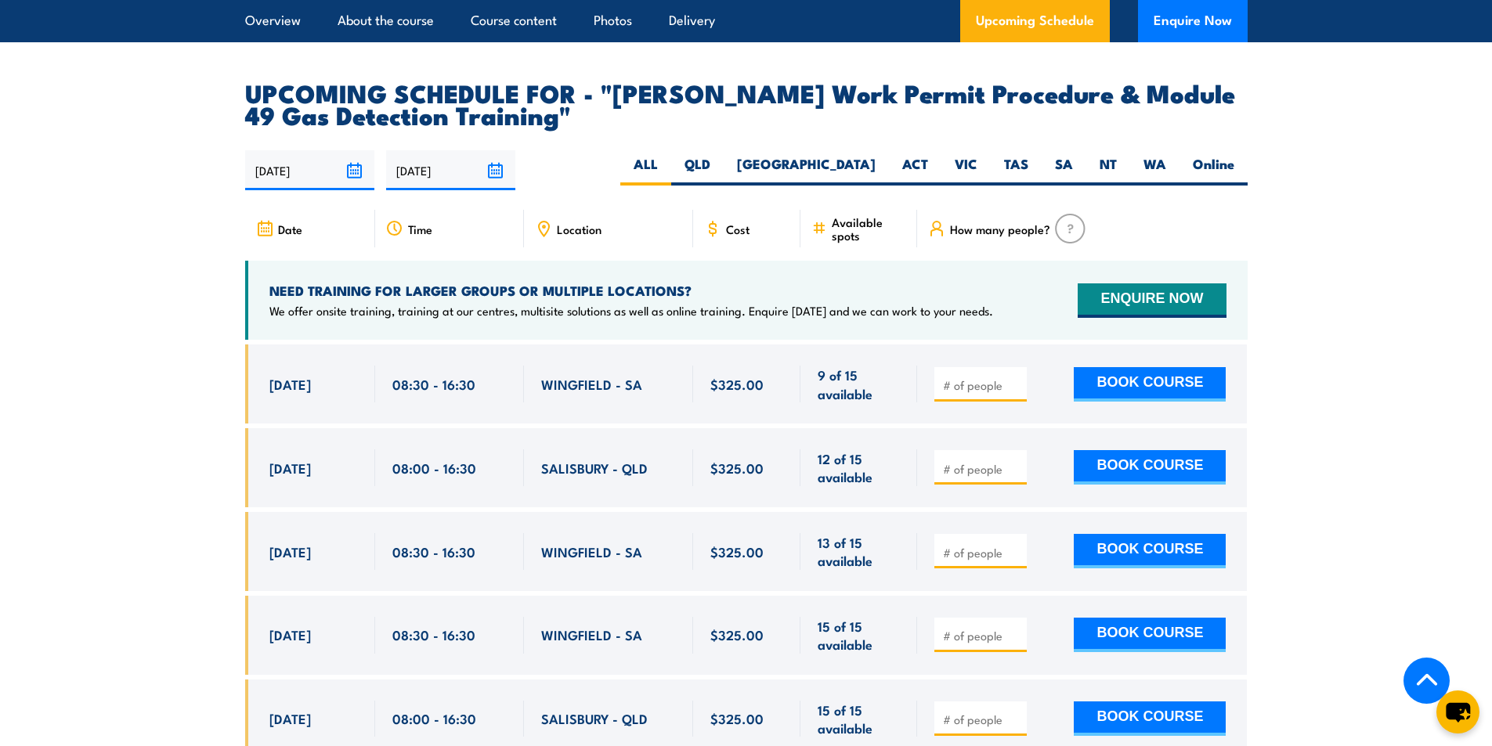
scroll to position [2585, 0]
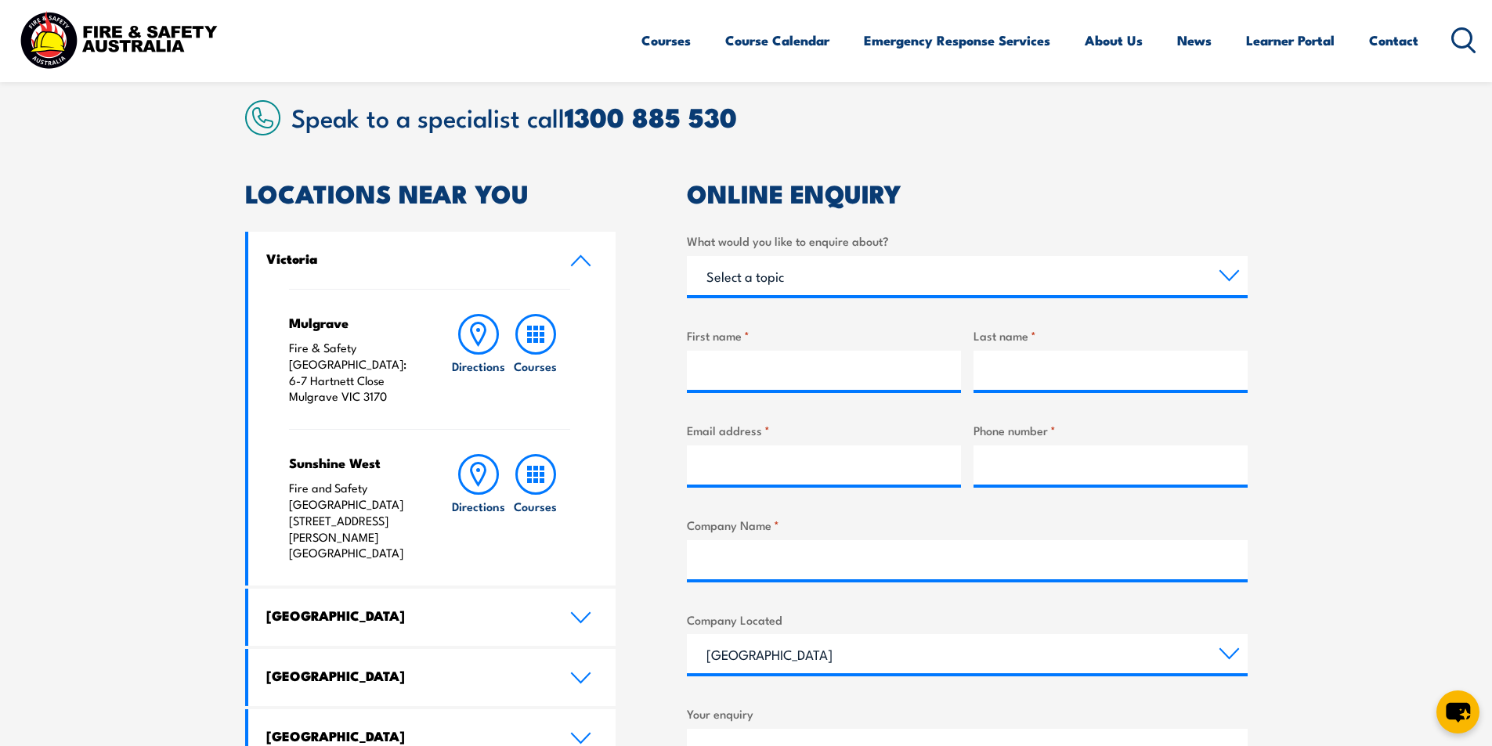
scroll to position [313, 0]
